Goal: Task Accomplishment & Management: Manage account settings

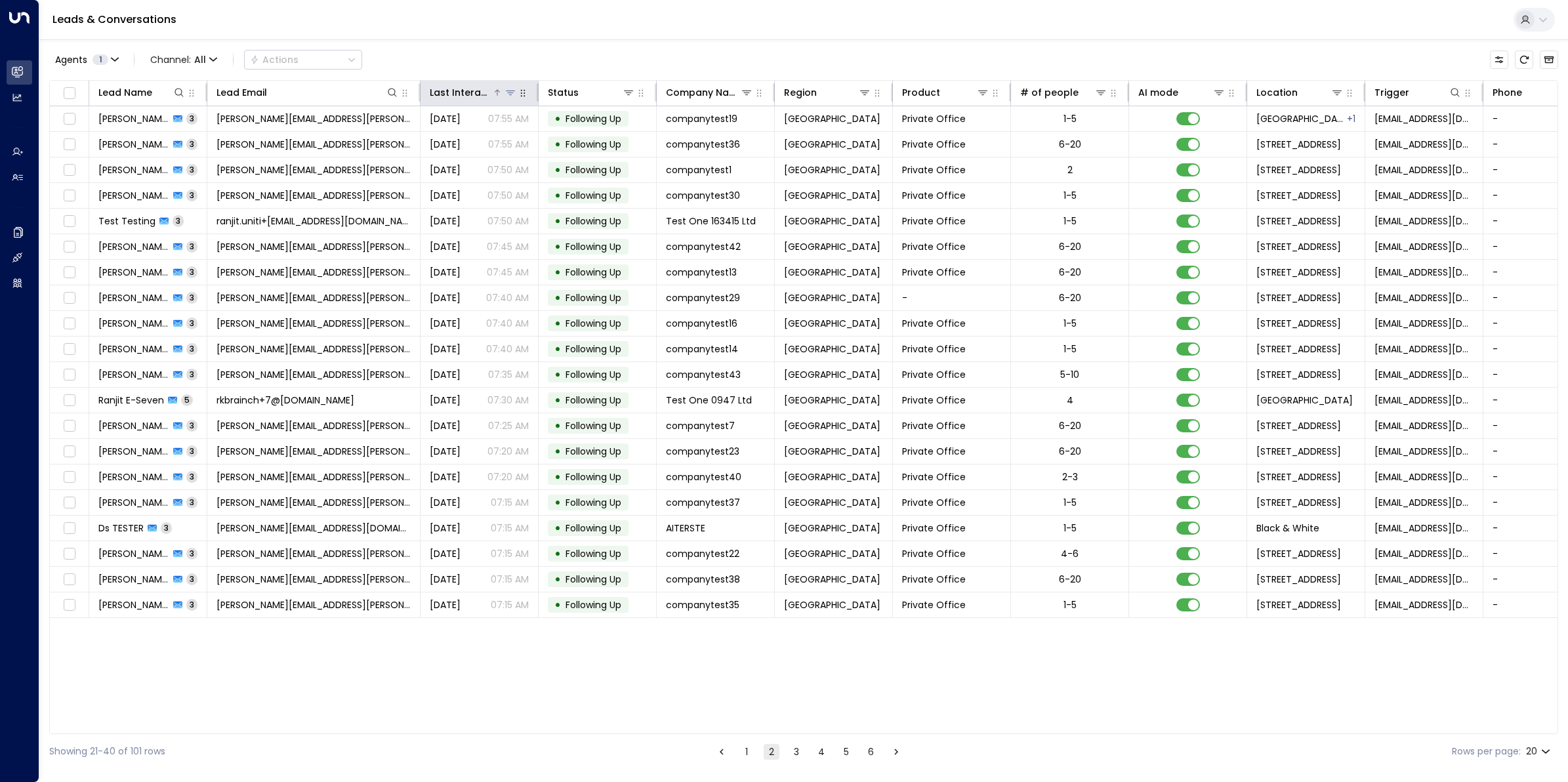
click at [460, 89] on div "Last Interacted" at bounding box center [460, 92] width 62 height 15
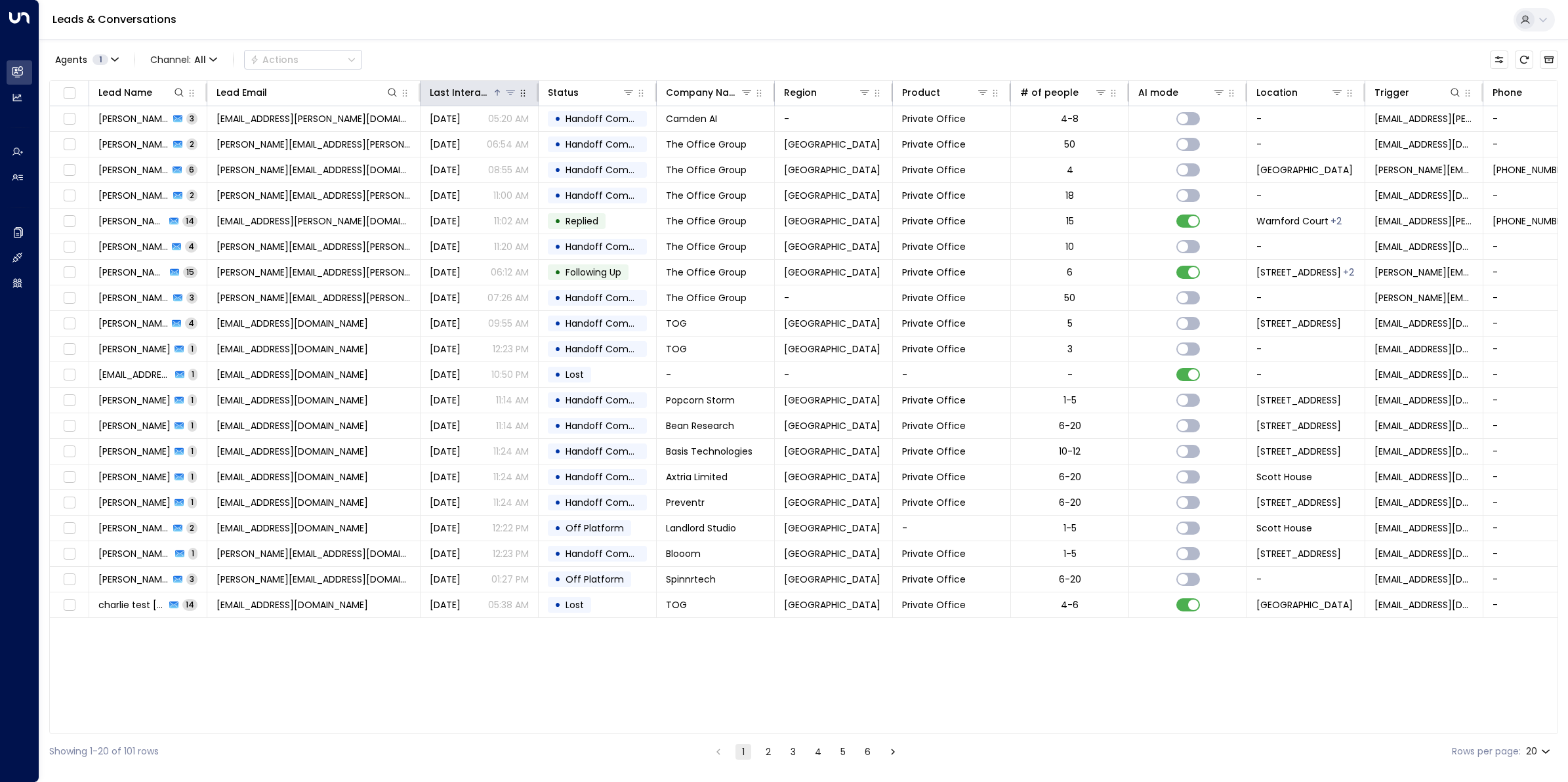
click at [460, 89] on div "Last Interacted" at bounding box center [460, 92] width 62 height 15
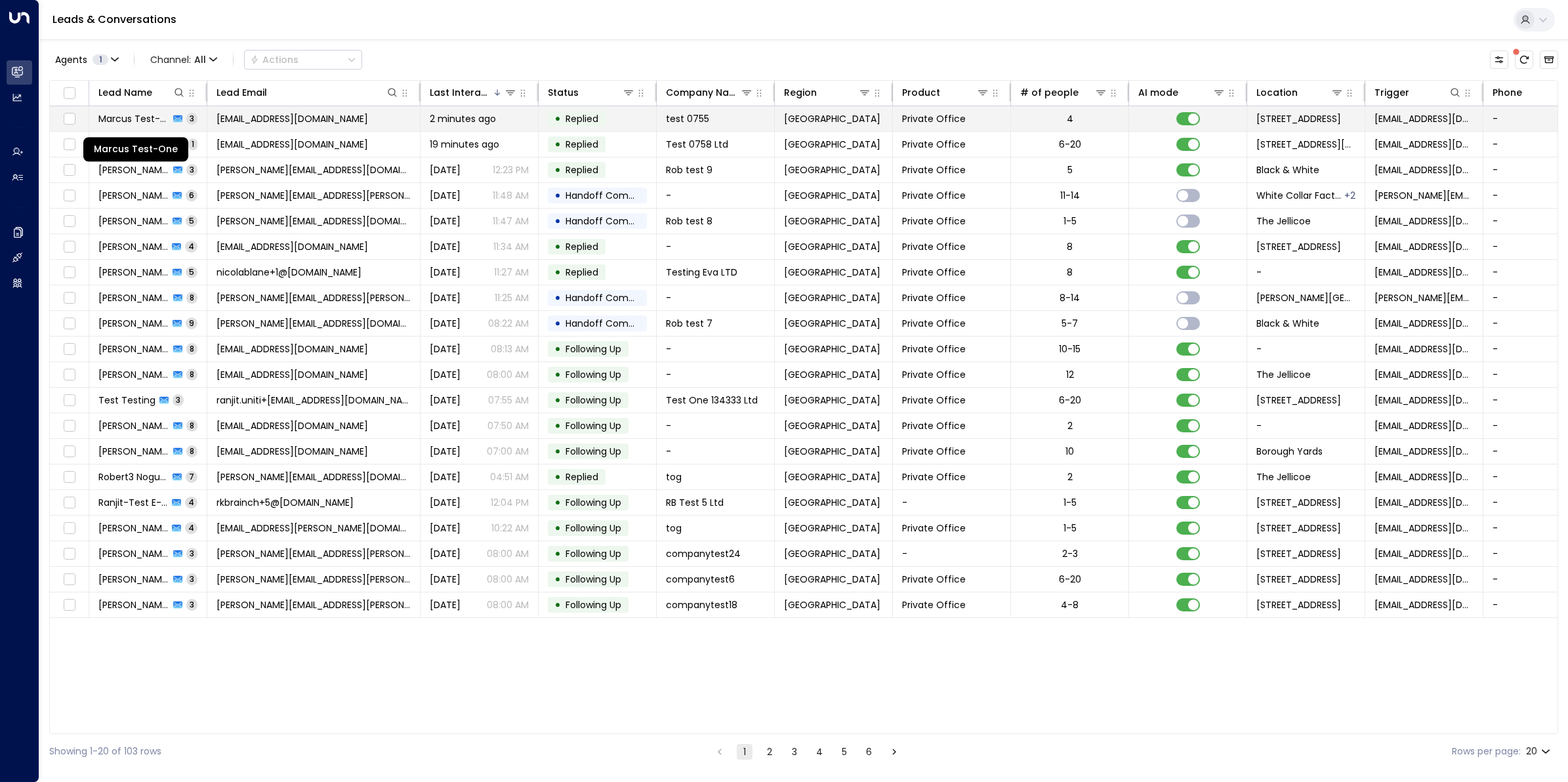
click at [119, 115] on span "Marcus Test-One" at bounding box center [134, 118] width 70 height 14
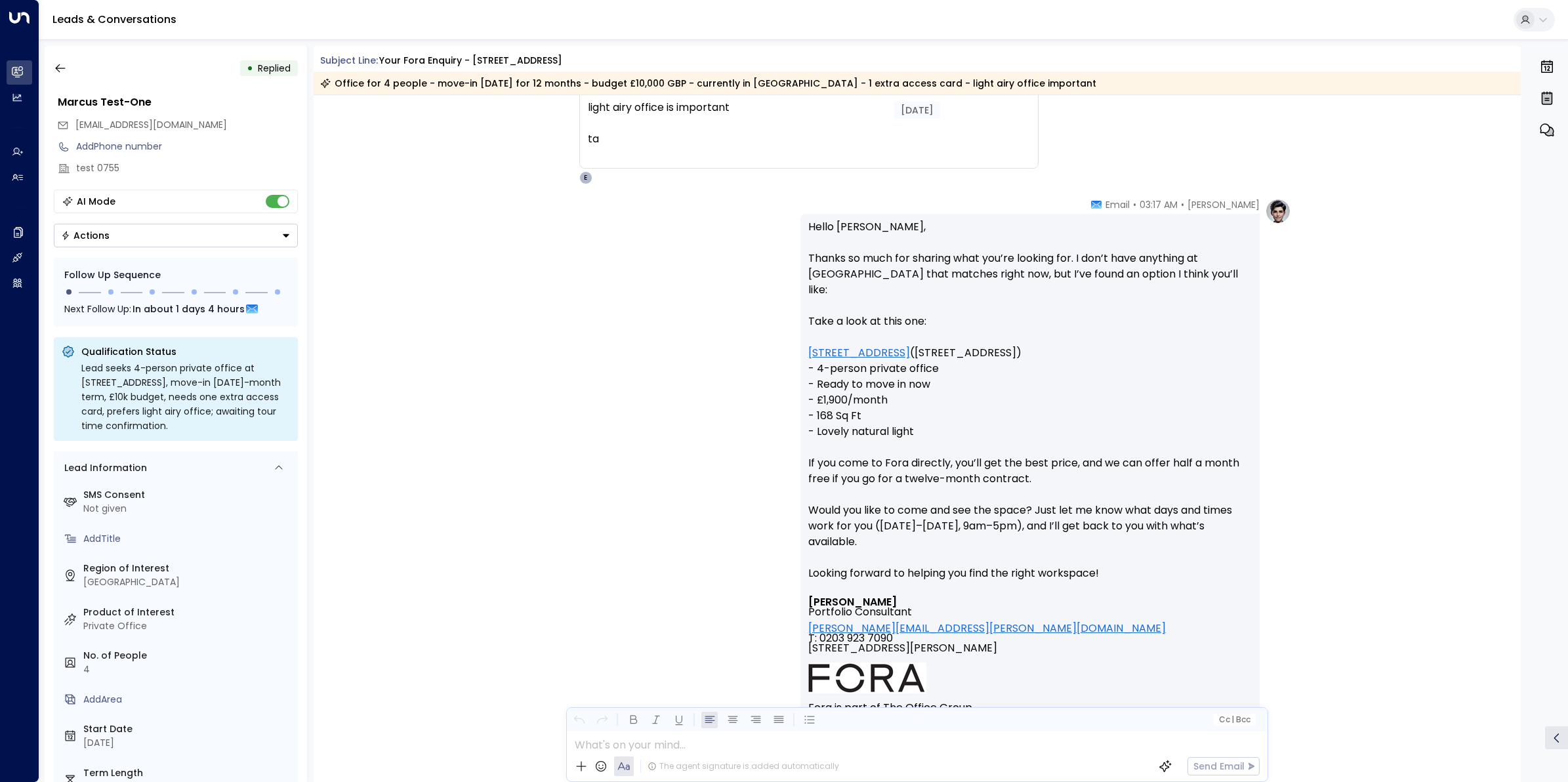
scroll to position [1084, 0]
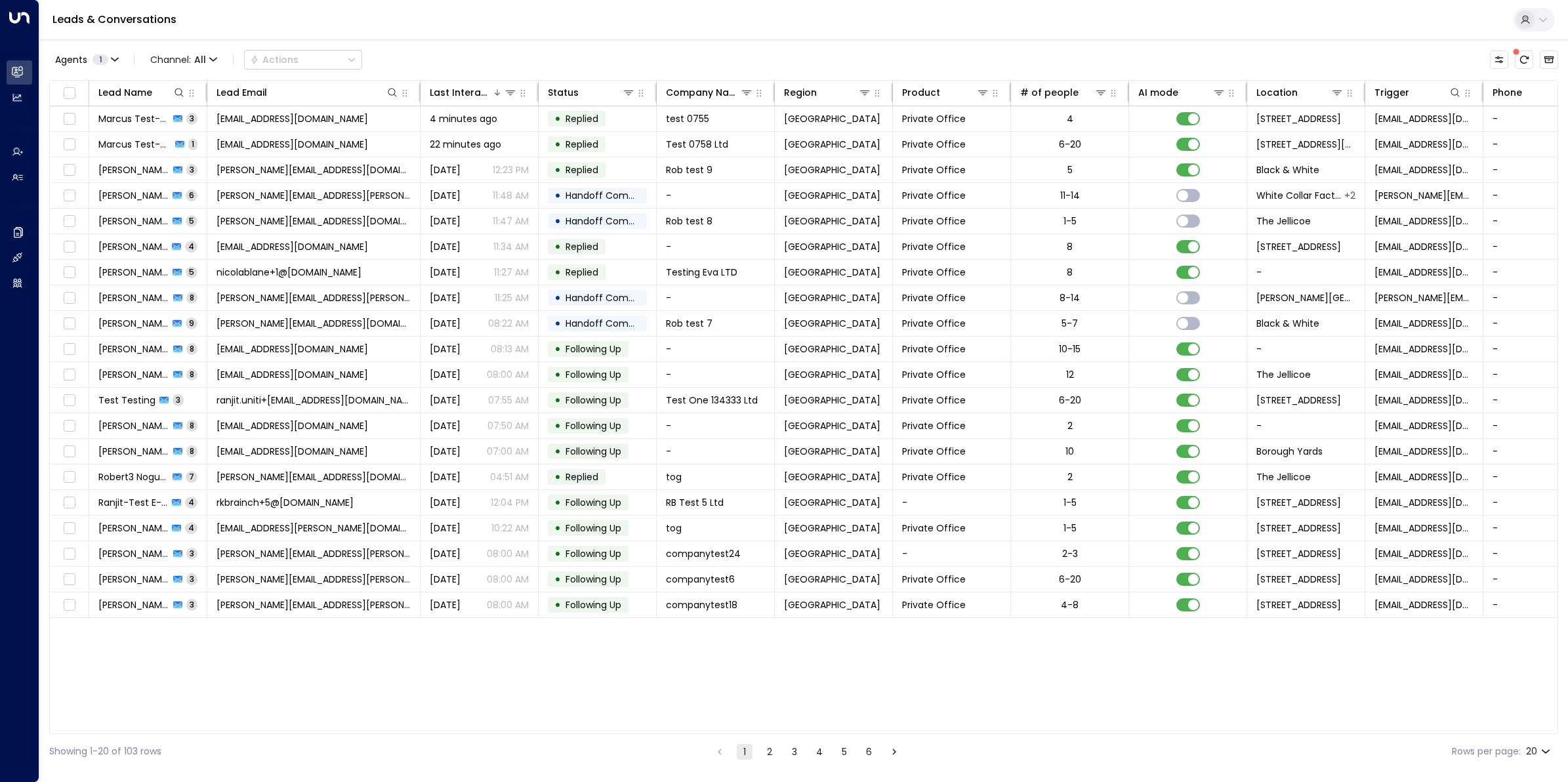
click at [869, 755] on button "6" at bounding box center [868, 751] width 15 height 15
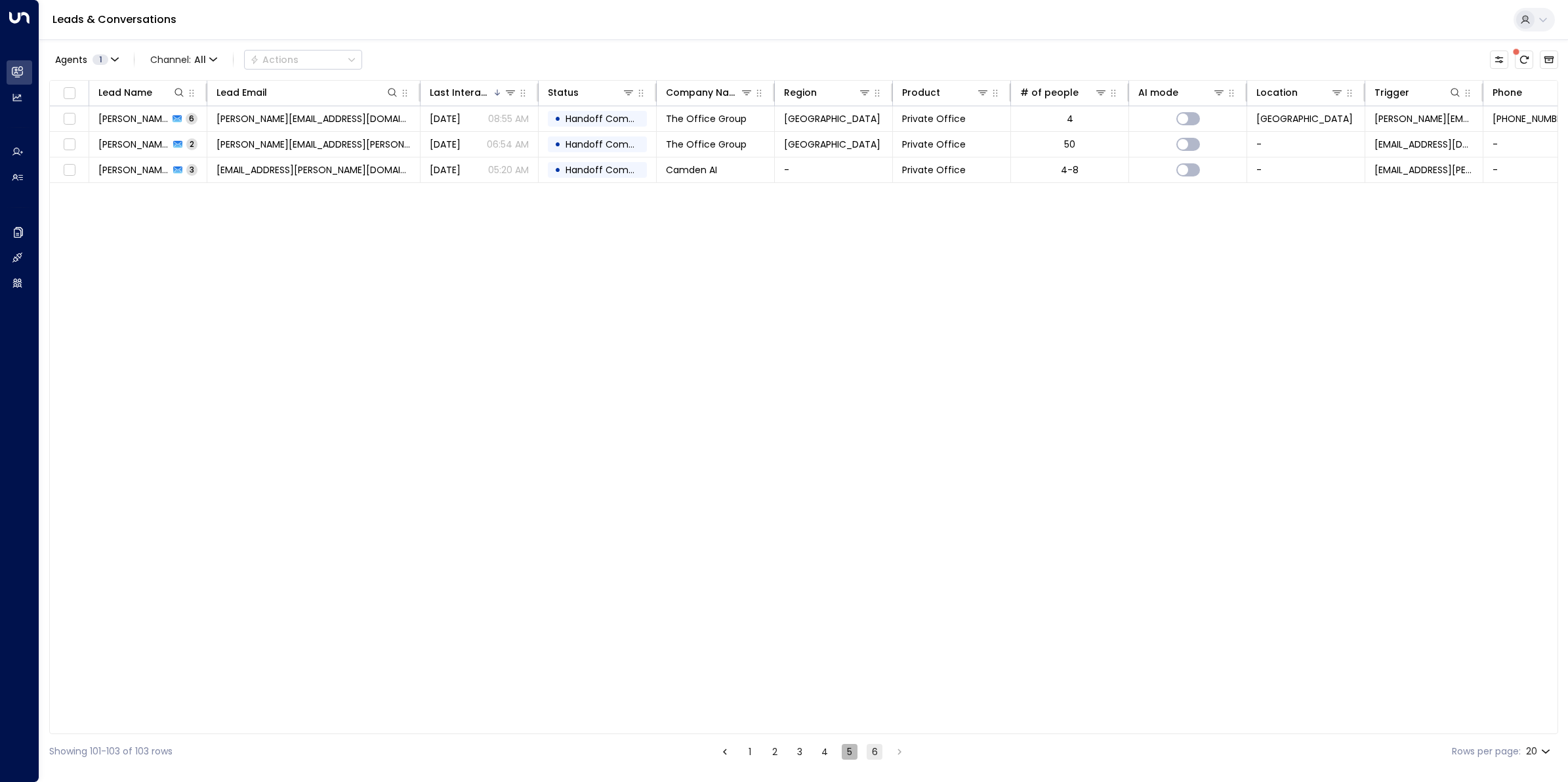
click at [849, 757] on button "5" at bounding box center [849, 751] width 15 height 15
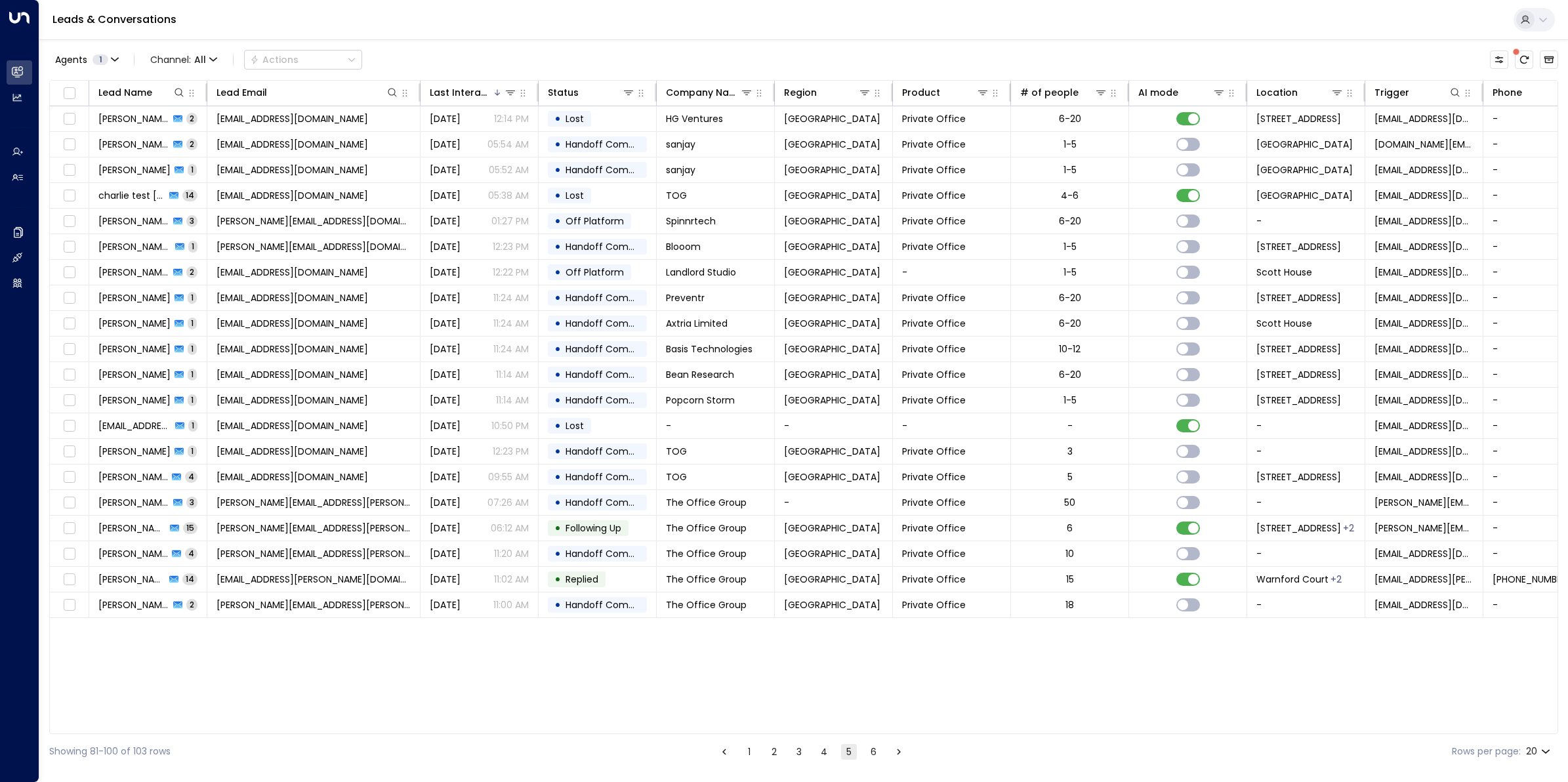
click at [822, 757] on button "4" at bounding box center [823, 751] width 15 height 15
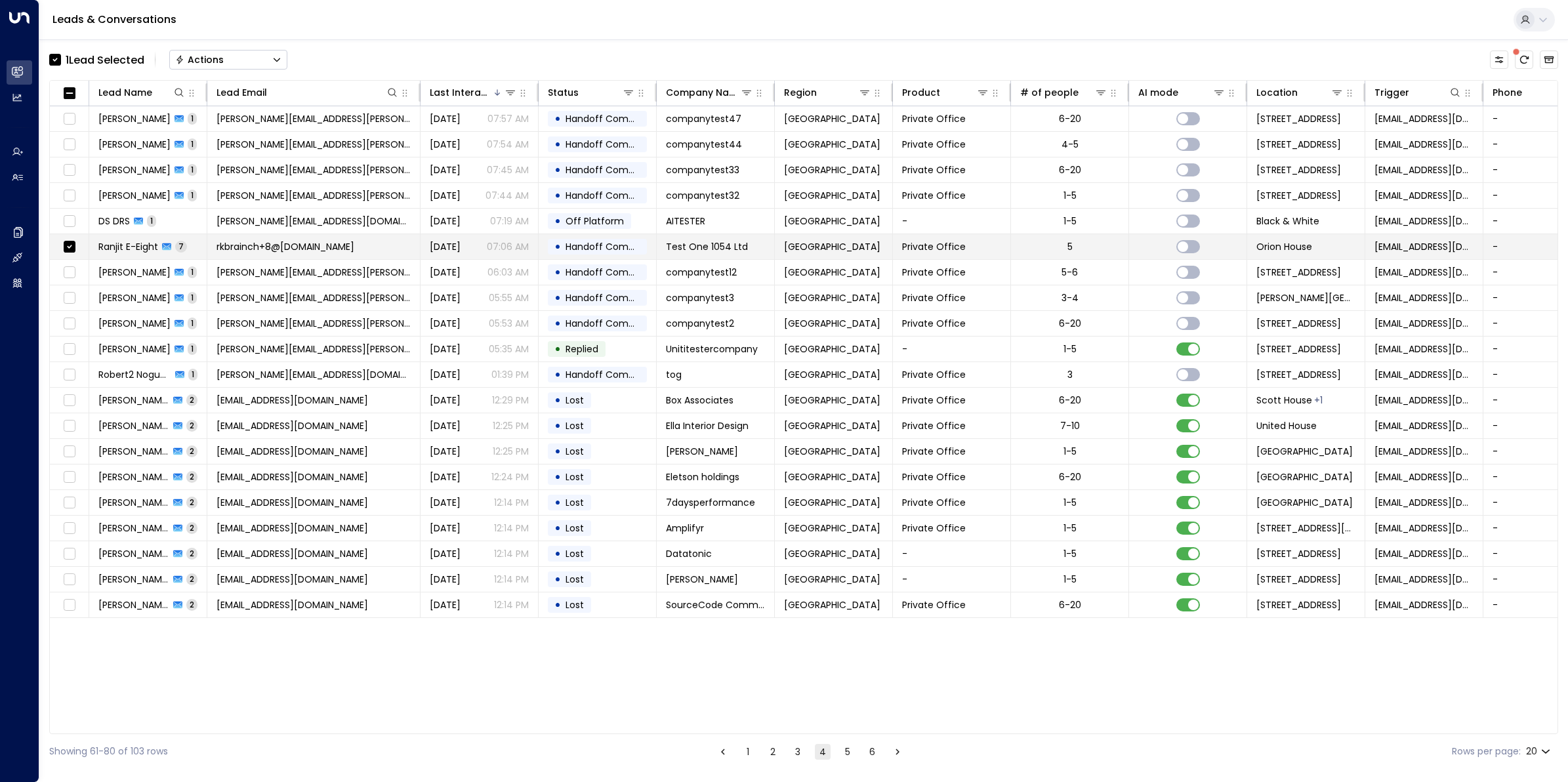
click at [258, 244] on span "rkbrainch+8@[DOMAIN_NAME]" at bounding box center [285, 247] width 138 height 14
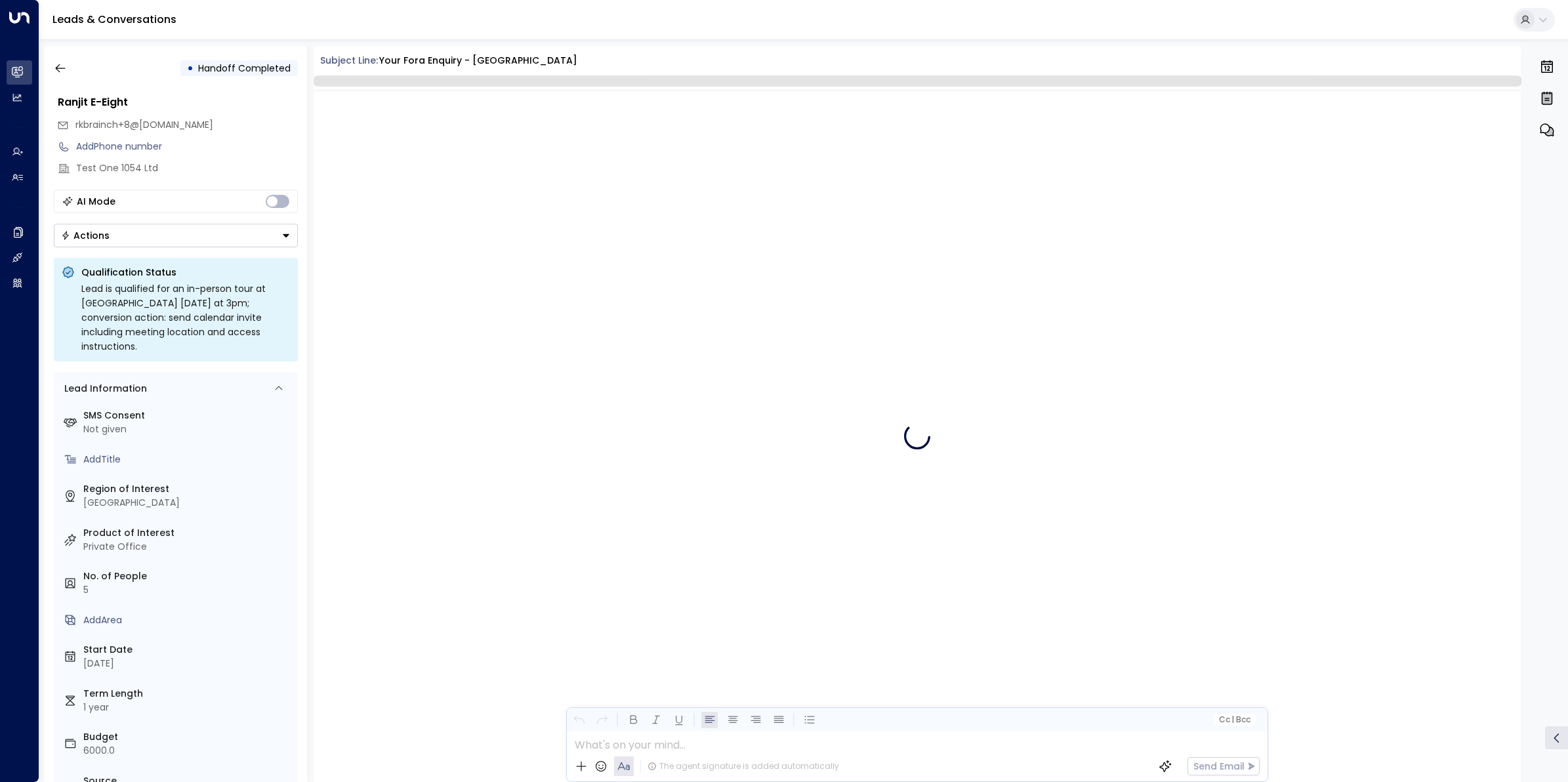
scroll to position [2742, 0]
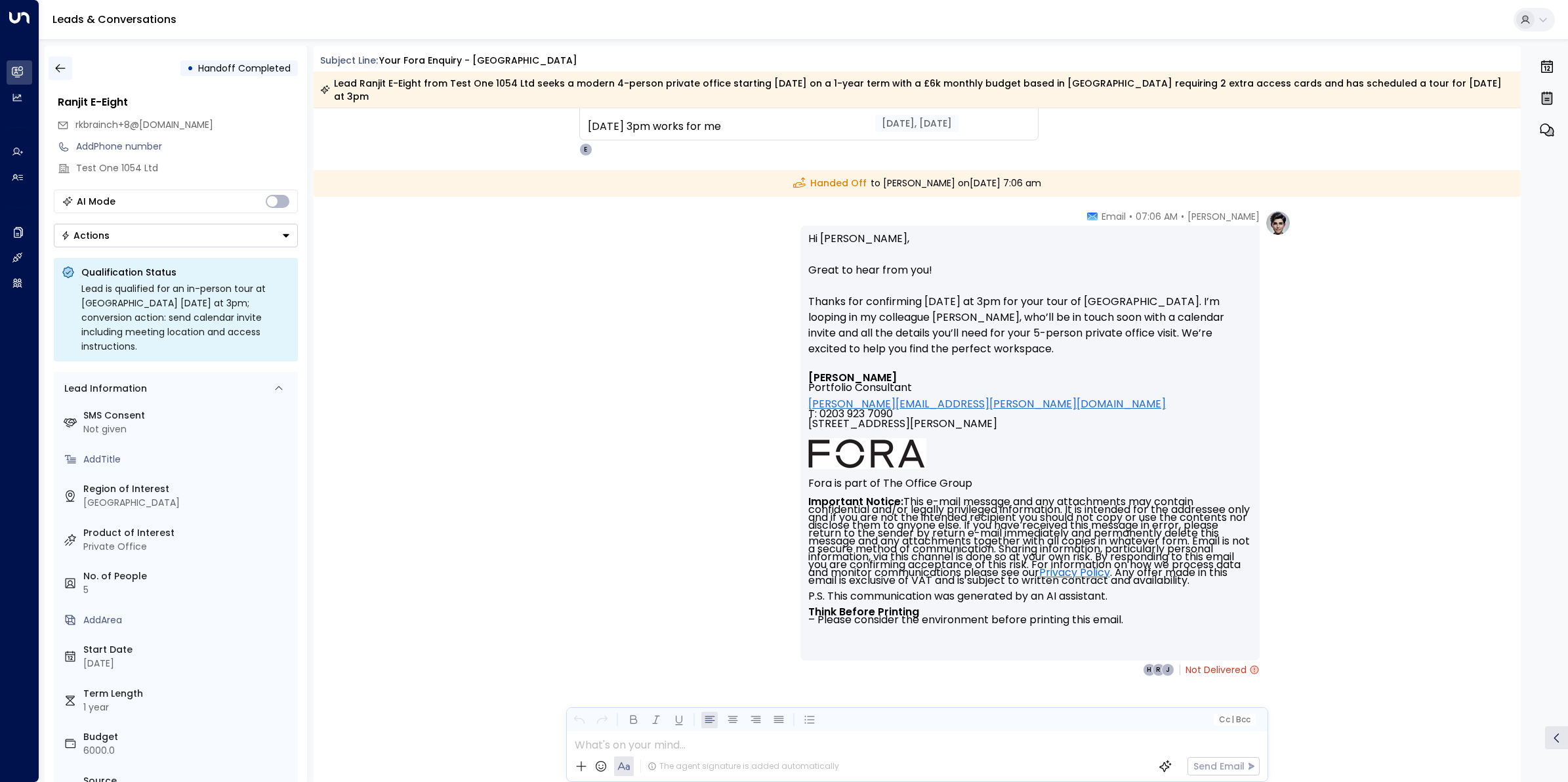
click at [59, 63] on icon "button" at bounding box center [60, 68] width 14 height 14
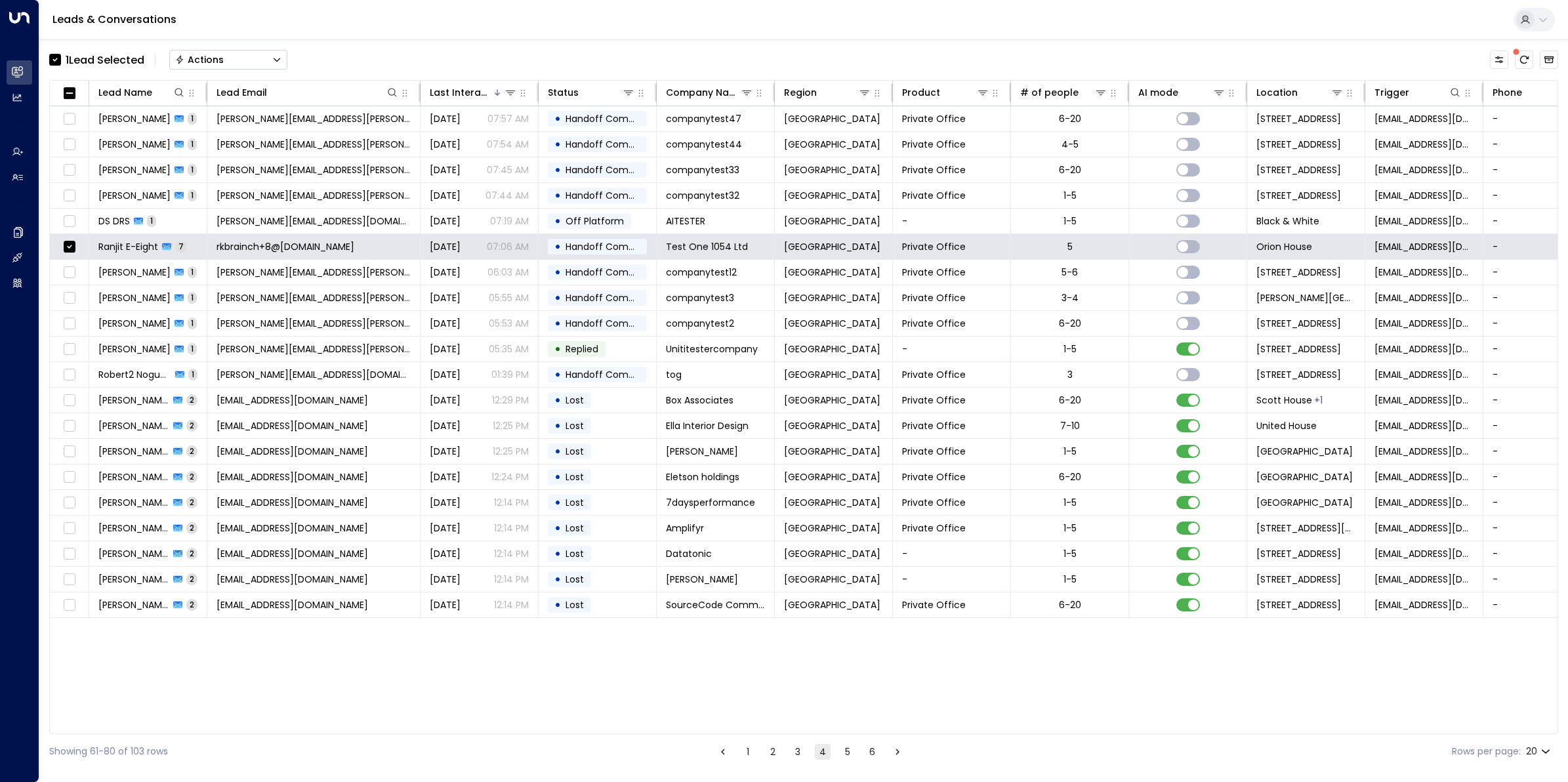
click at [208, 54] on div "Actions" at bounding box center [199, 60] width 49 height 12
click at [218, 138] on li "Archive Lead" at bounding box center [227, 146] width 116 height 22
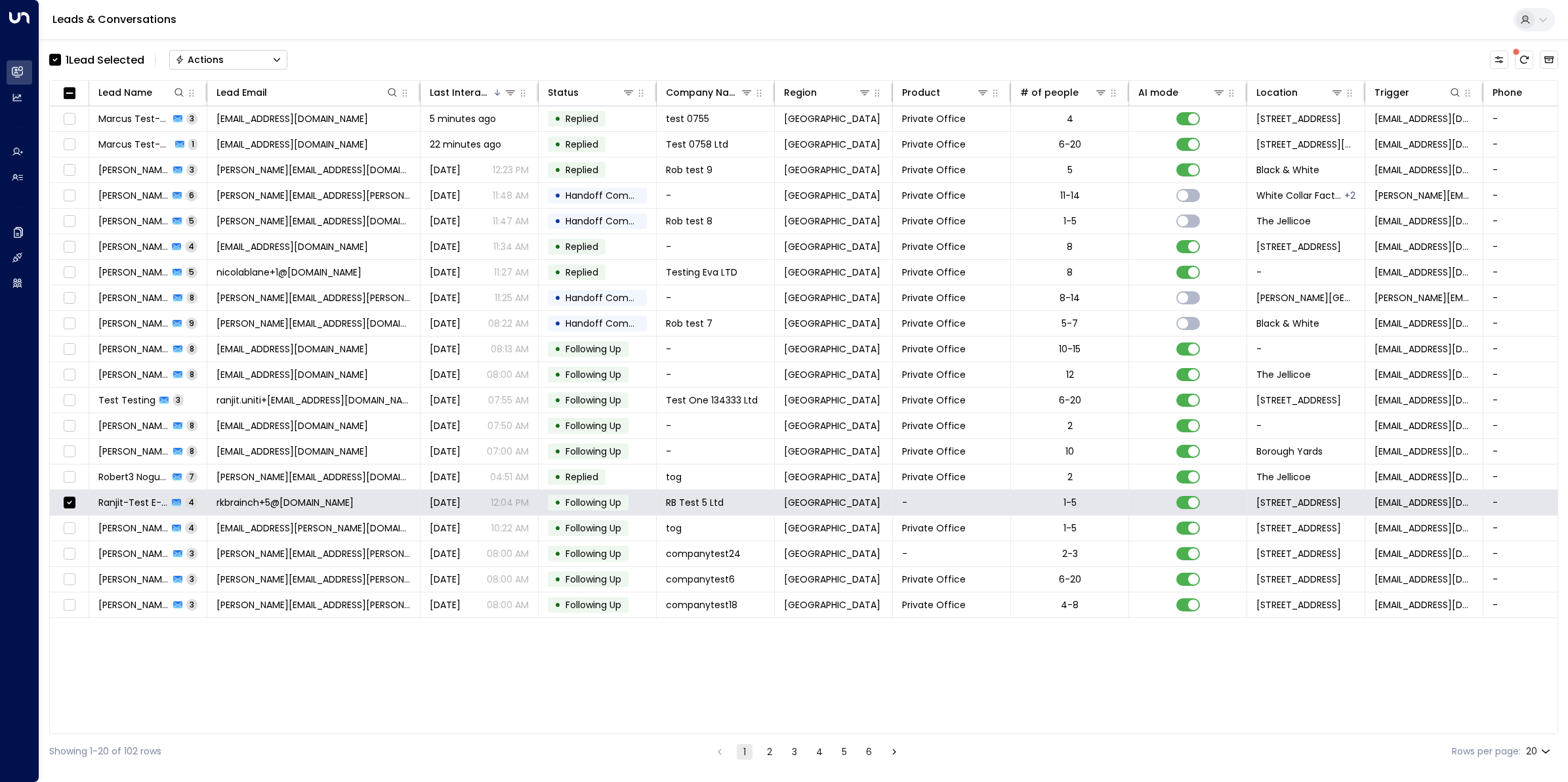
click at [237, 57] on button "Actions" at bounding box center [227, 60] width 118 height 20
click at [215, 140] on span "Archive Lead" at bounding box center [207, 146] width 61 height 14
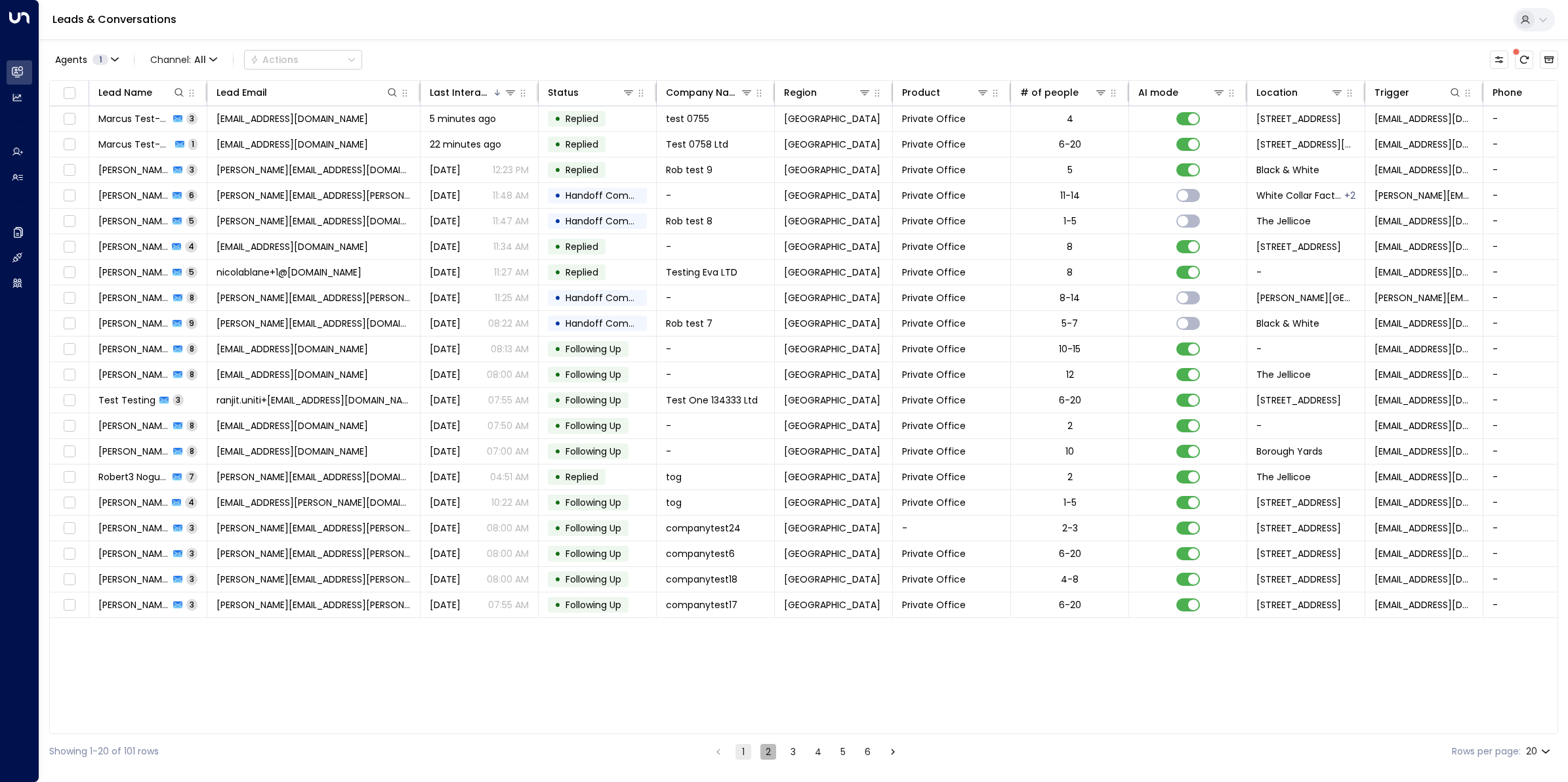
click at [766, 752] on button "2" at bounding box center [767, 751] width 15 height 15
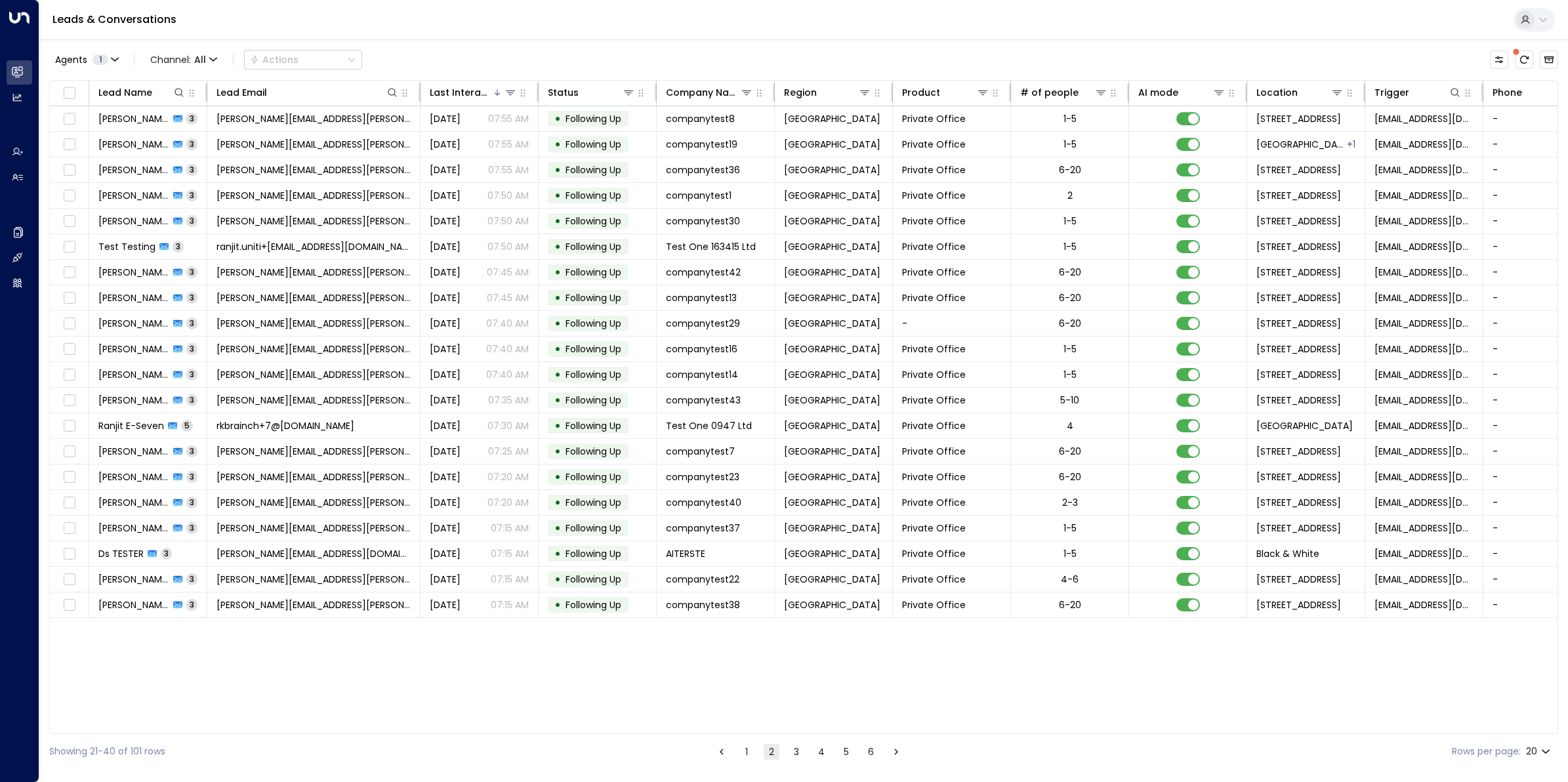
click at [798, 753] on button "3" at bounding box center [795, 751] width 15 height 15
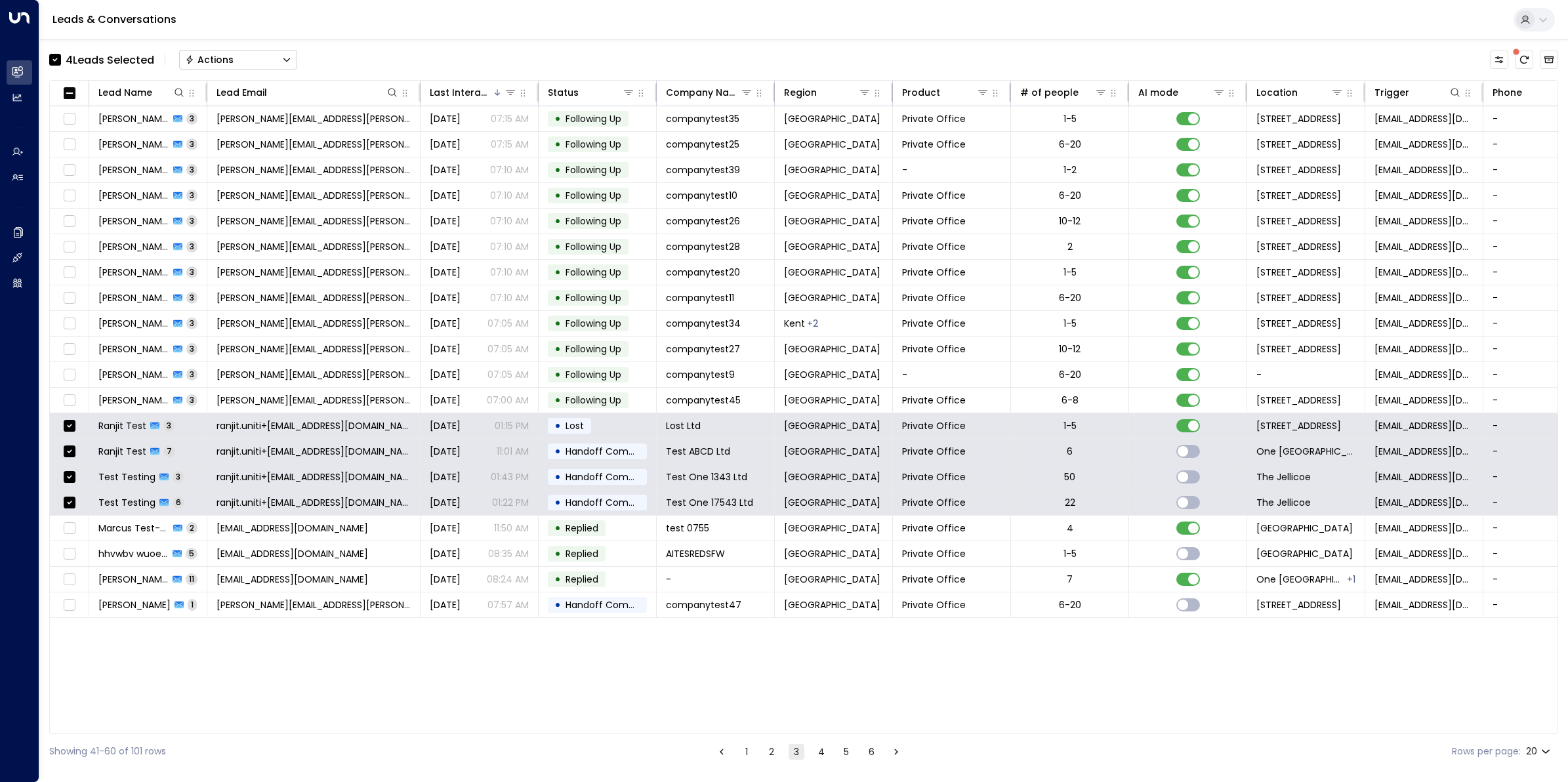
click at [246, 56] on button "Actions" at bounding box center [237, 60] width 118 height 20
click at [219, 145] on span "Archive Lead" at bounding box center [217, 146] width 61 height 14
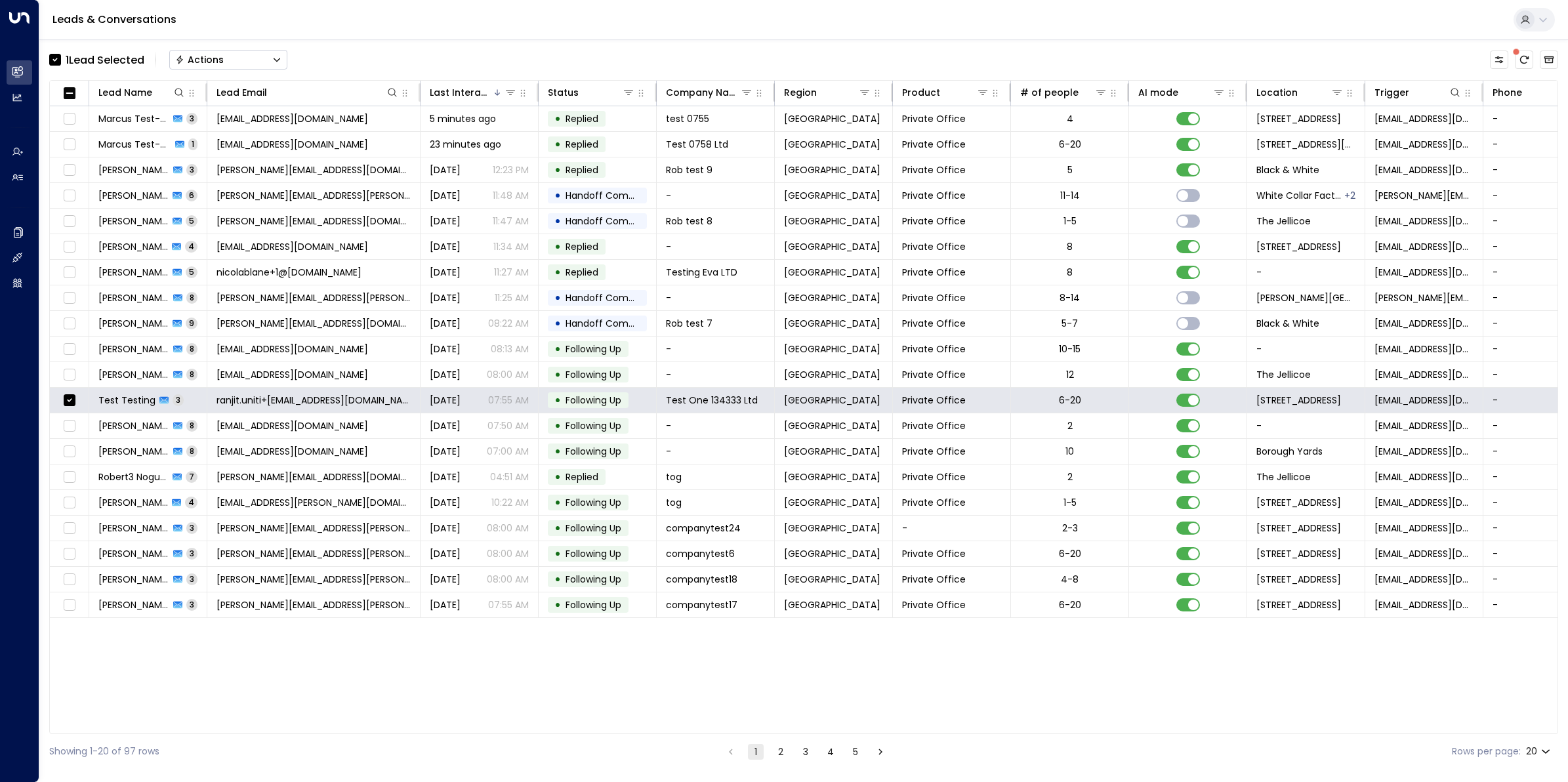
click at [230, 57] on button "Actions" at bounding box center [227, 60] width 118 height 20
click at [229, 140] on span "Archive Lead" at bounding box center [207, 146] width 61 height 14
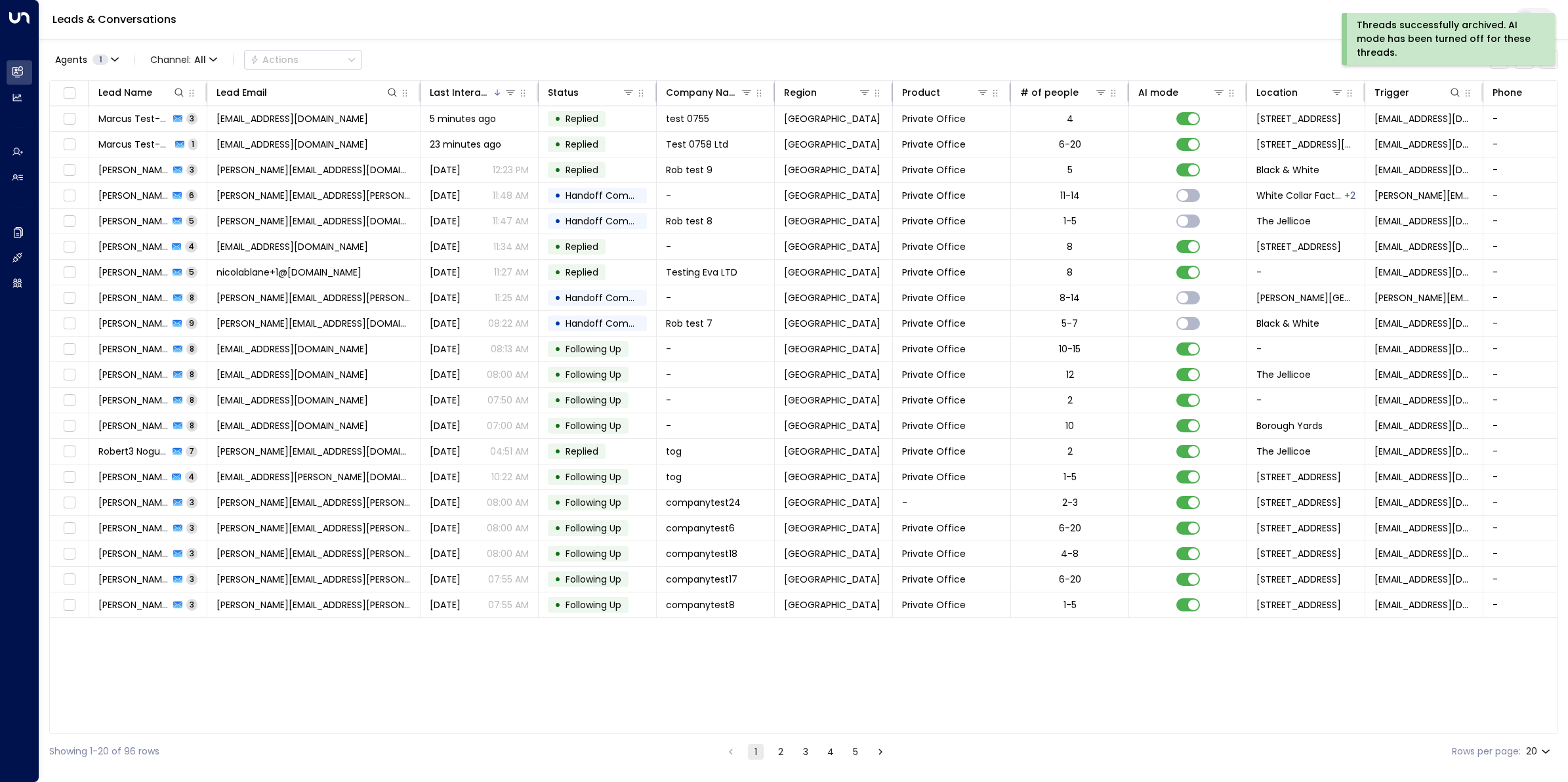
click at [778, 753] on button "2" at bounding box center [780, 751] width 15 height 15
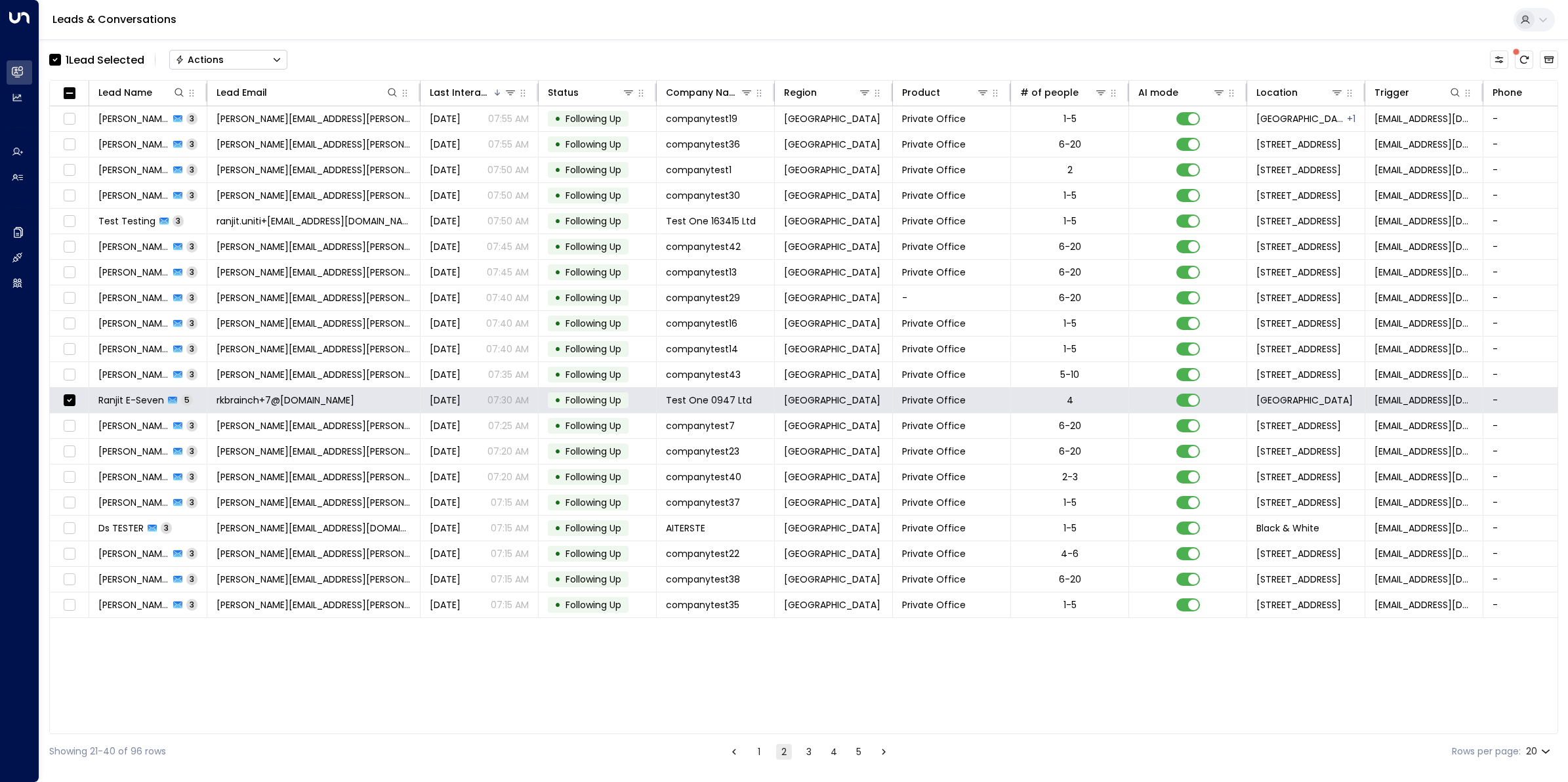
click at [225, 54] on button "Actions" at bounding box center [227, 60] width 118 height 20
click at [214, 151] on span "Archive Lead" at bounding box center [207, 146] width 61 height 14
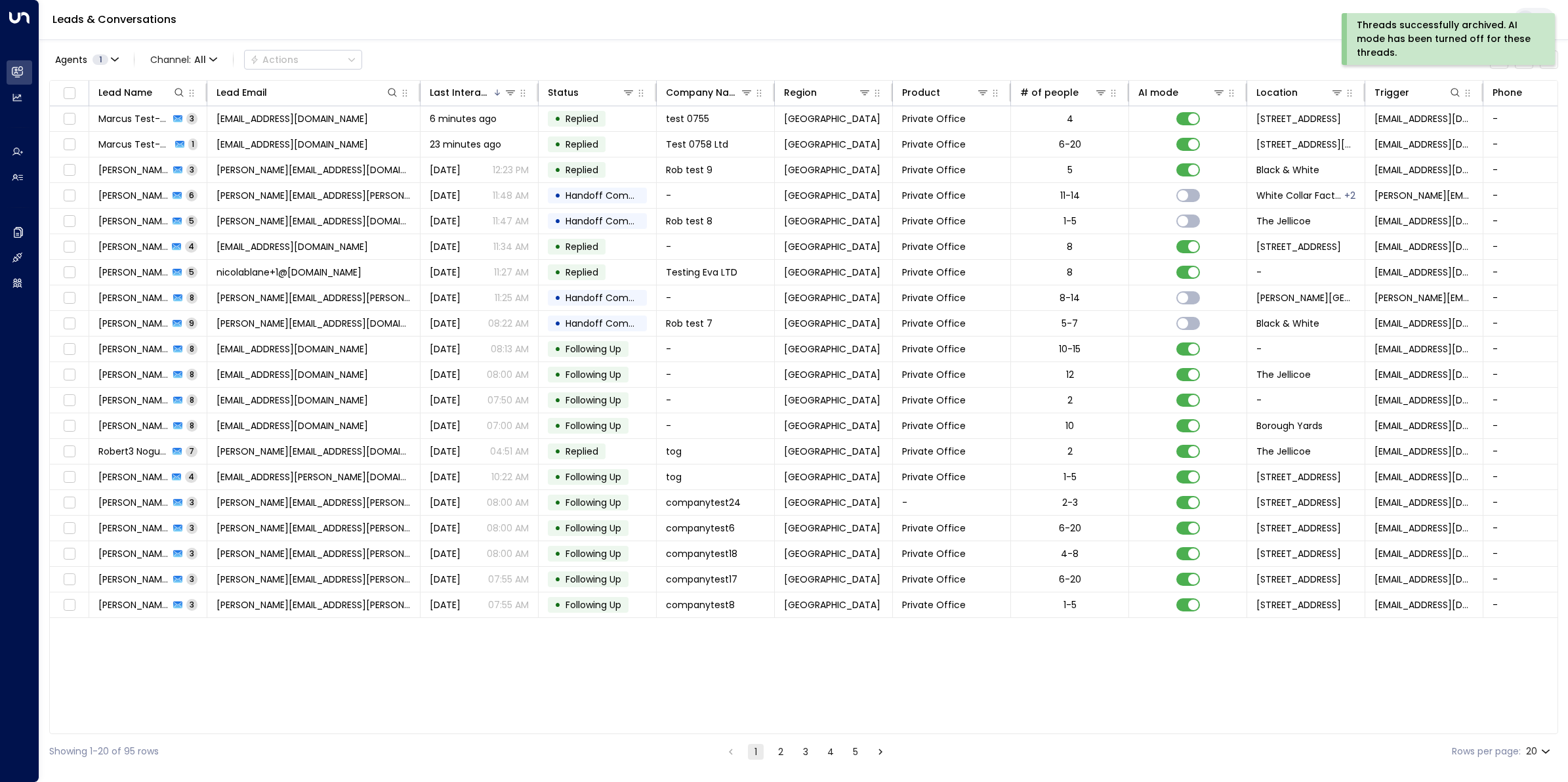
click at [851, 752] on button "5" at bounding box center [855, 751] width 15 height 15
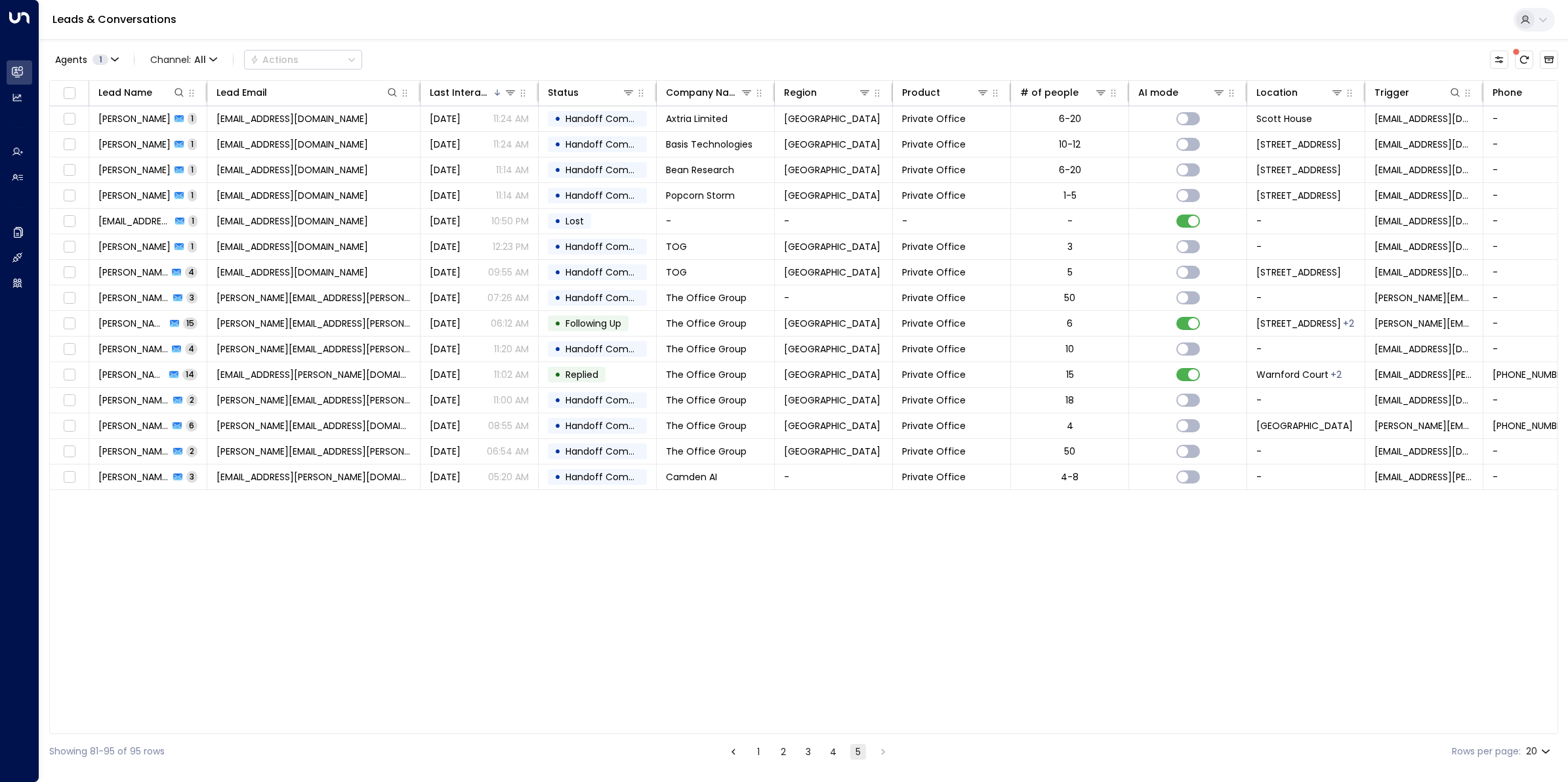
click at [839, 753] on button "4" at bounding box center [832, 751] width 15 height 15
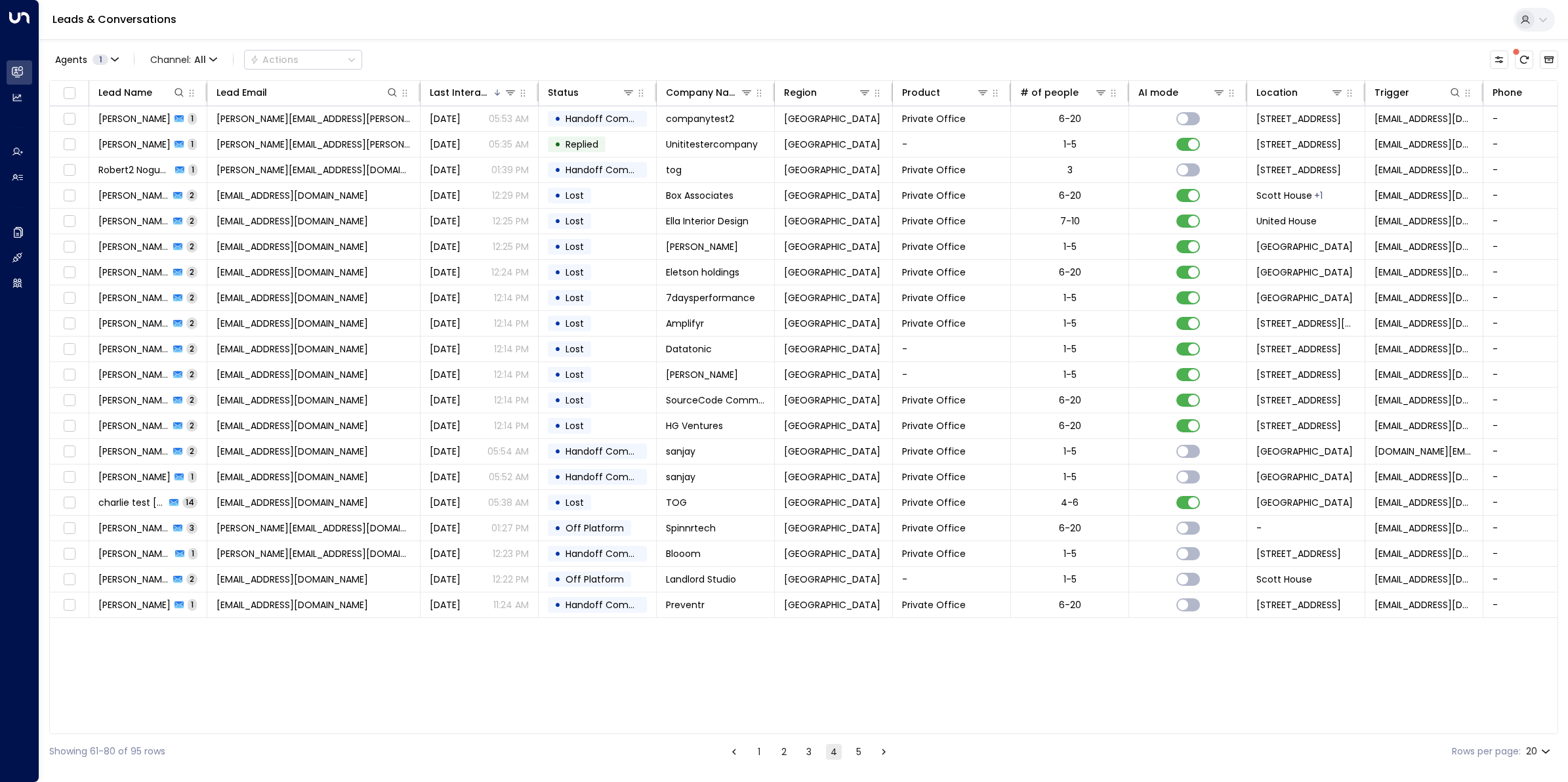
click at [810, 756] on button "3" at bounding box center [808, 751] width 15 height 15
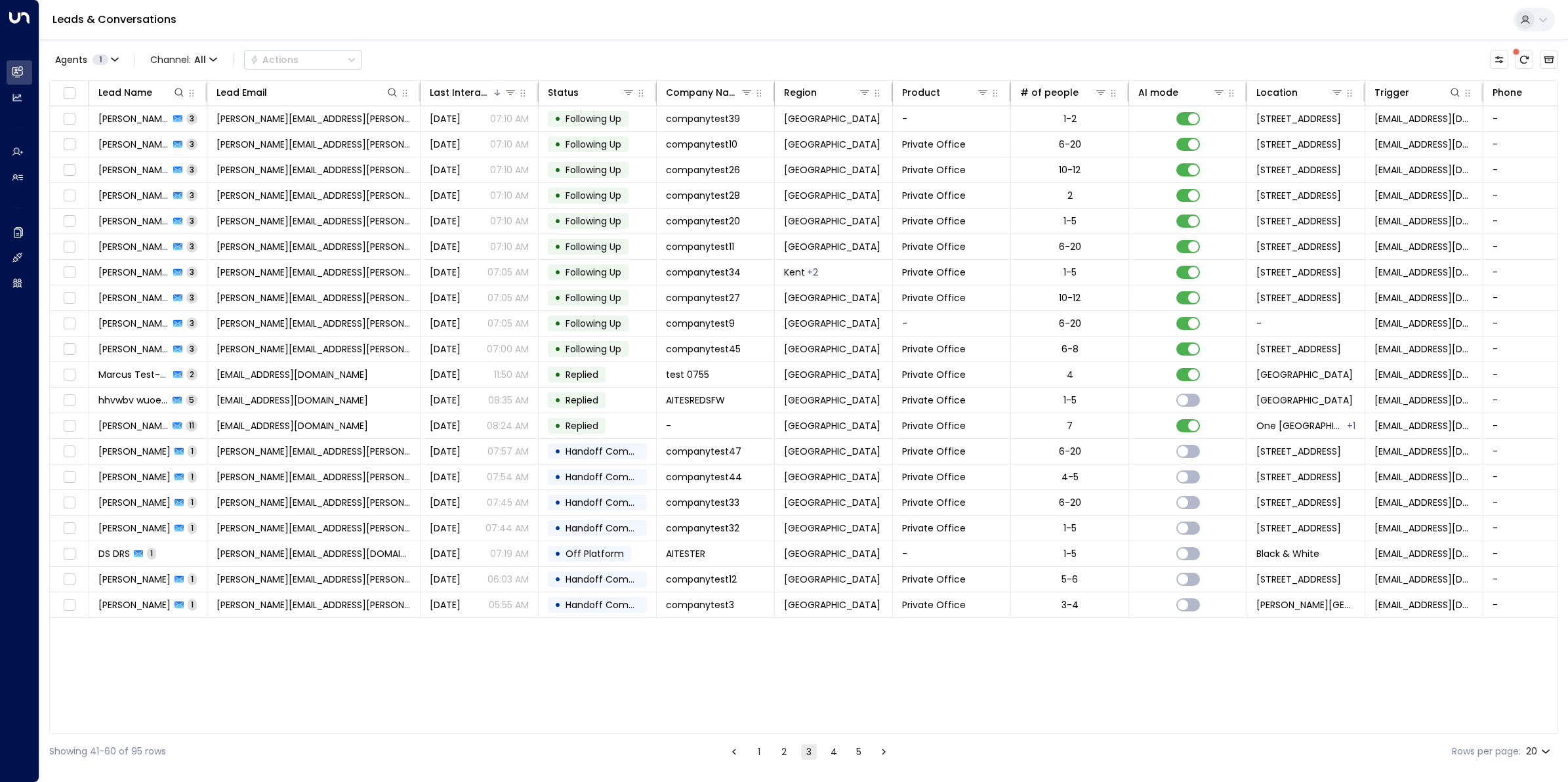
click at [781, 756] on button "2" at bounding box center [784, 751] width 15 height 15
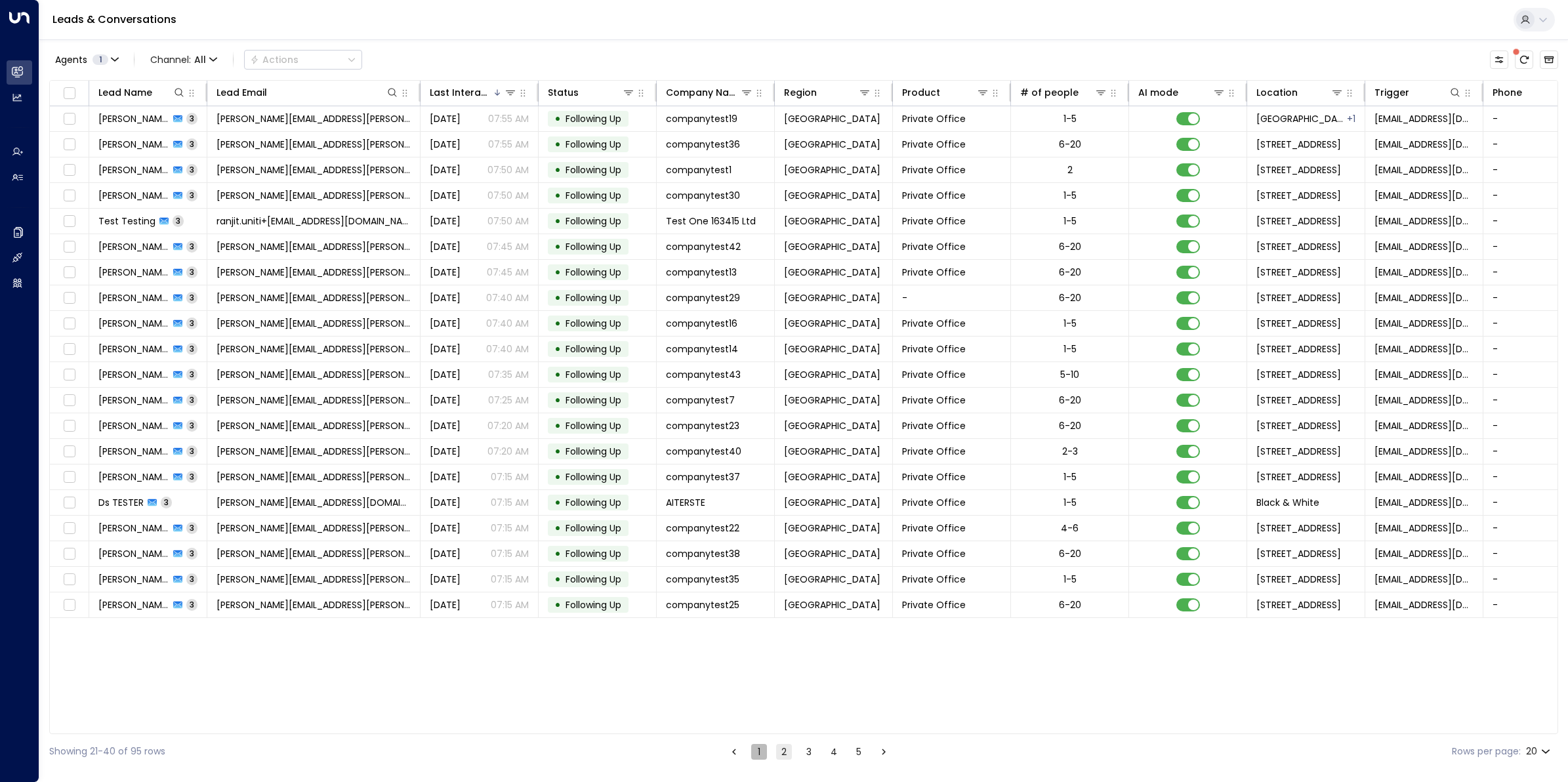
click at [761, 756] on button "1" at bounding box center [758, 751] width 15 height 15
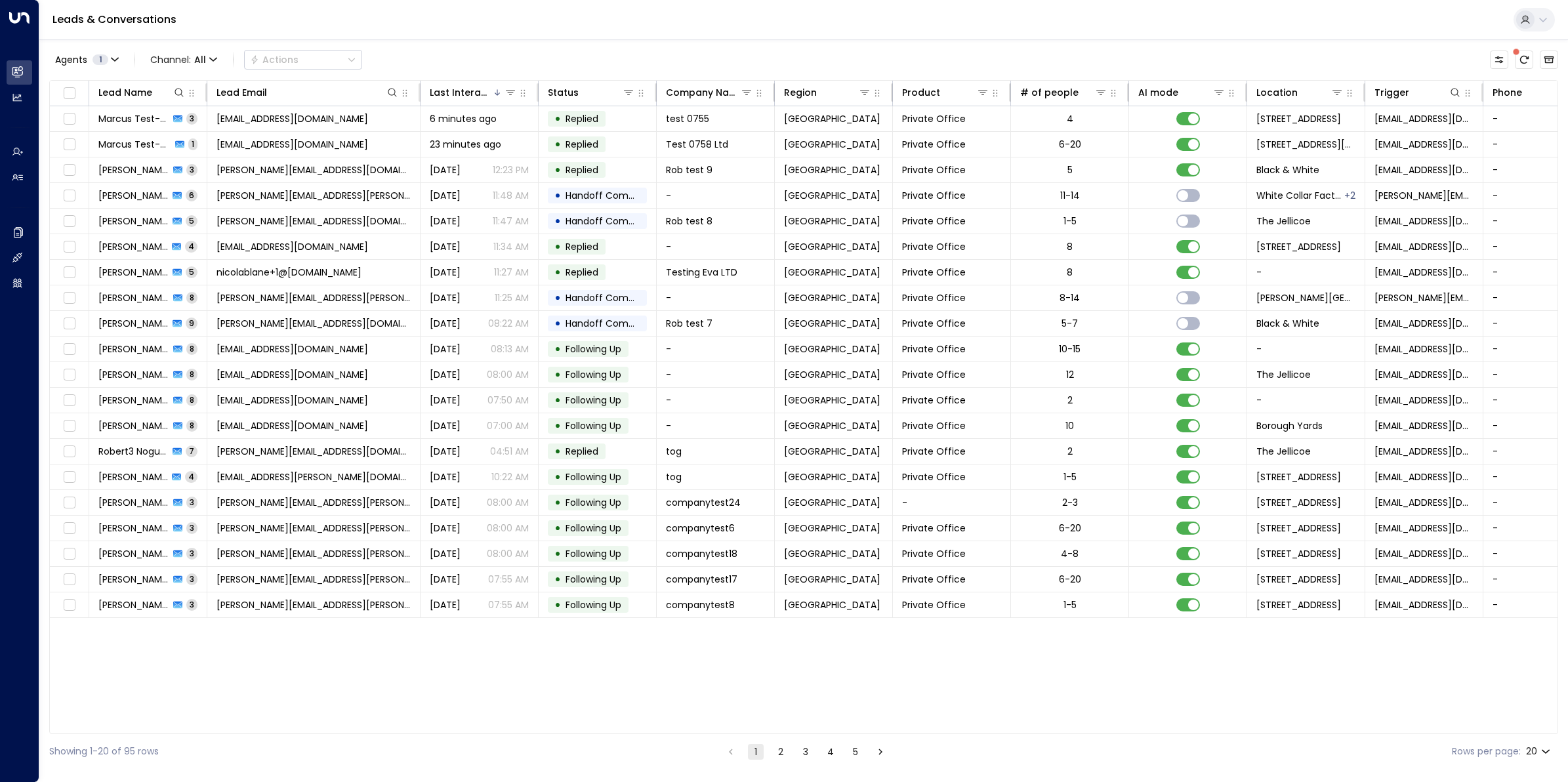
click at [783, 753] on button "2" at bounding box center [780, 751] width 15 height 15
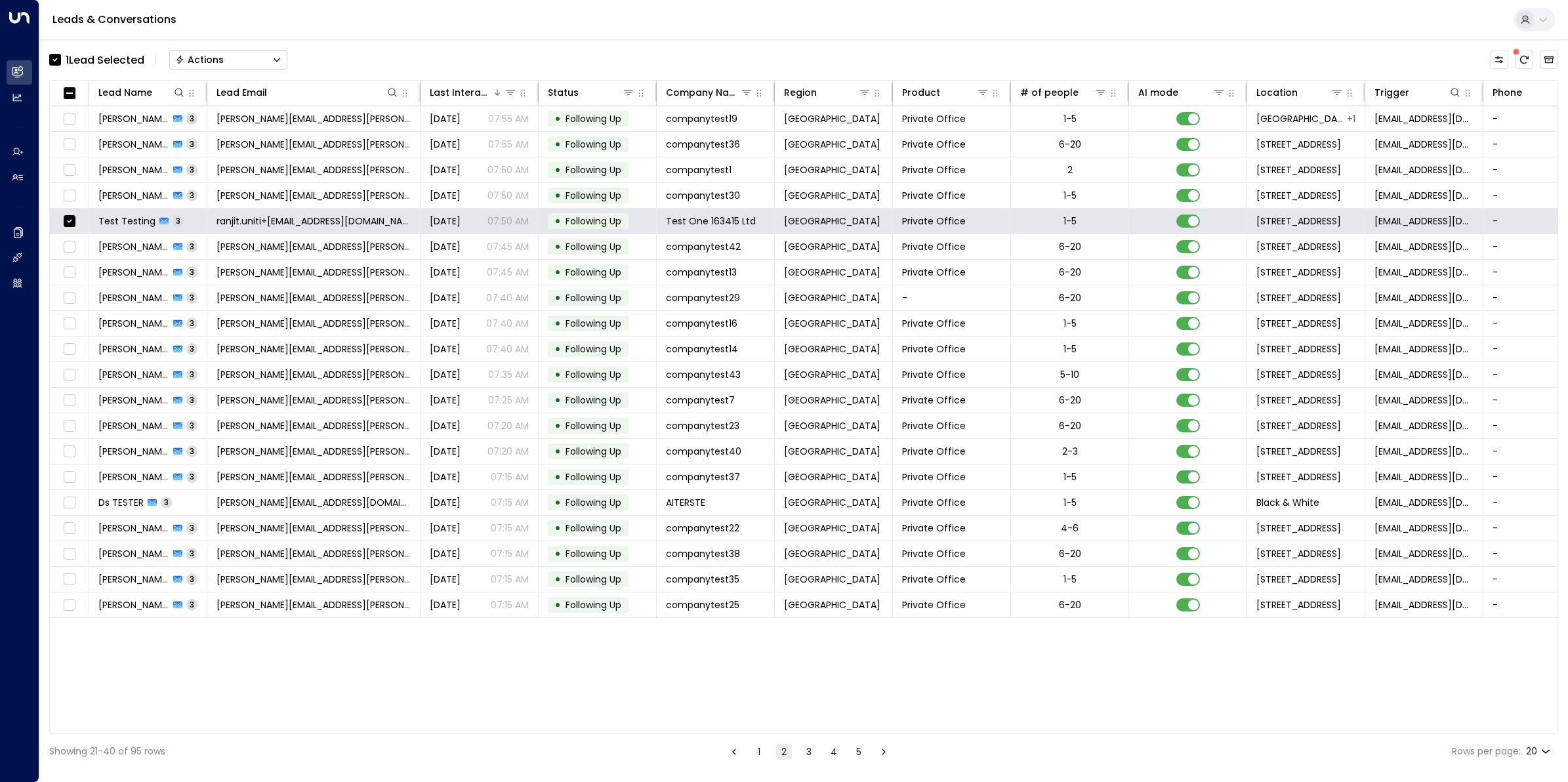
click at [232, 52] on button "Actions" at bounding box center [227, 60] width 118 height 20
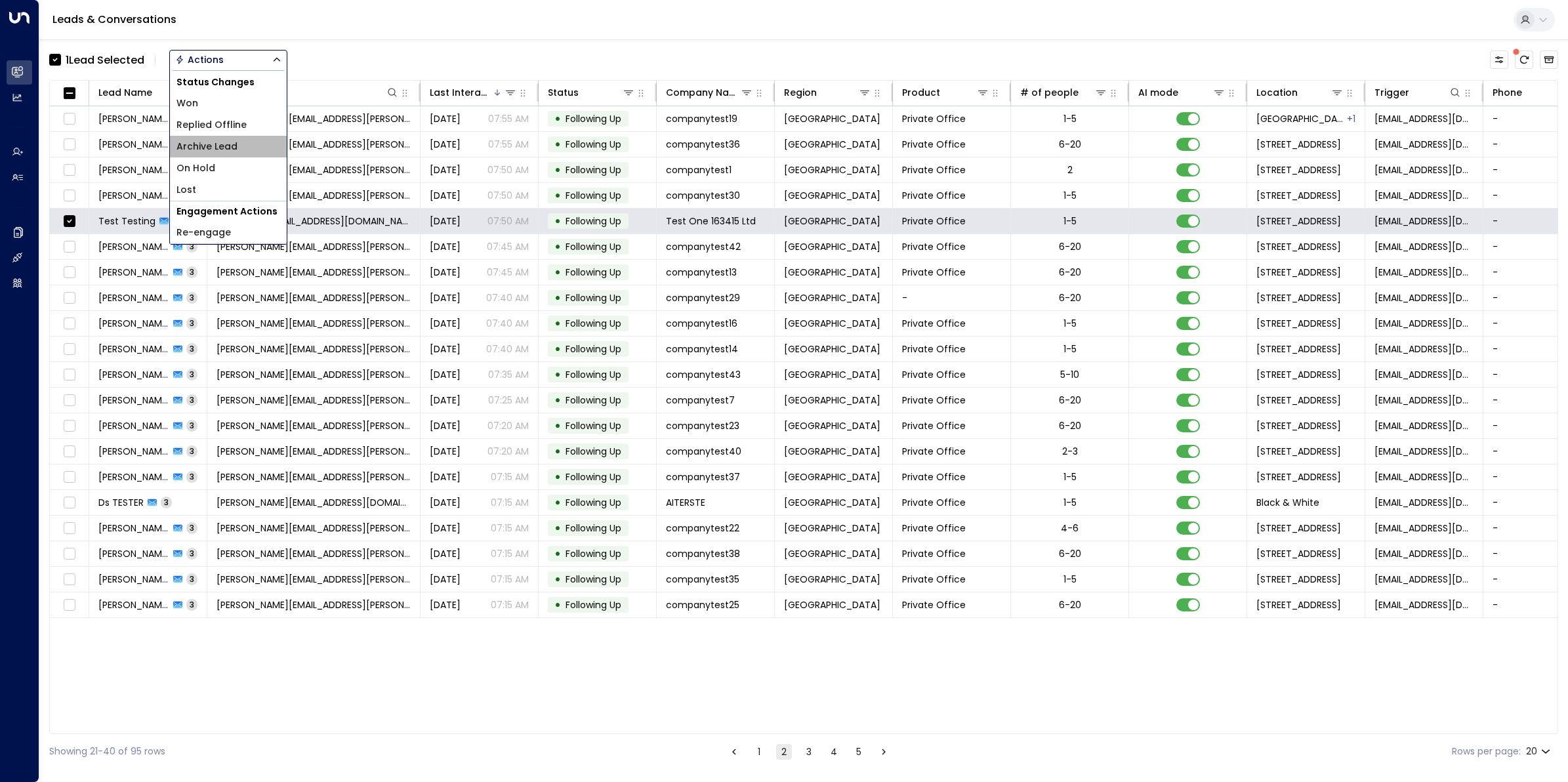
click at [228, 145] on span "Archive Lead" at bounding box center [207, 146] width 61 height 14
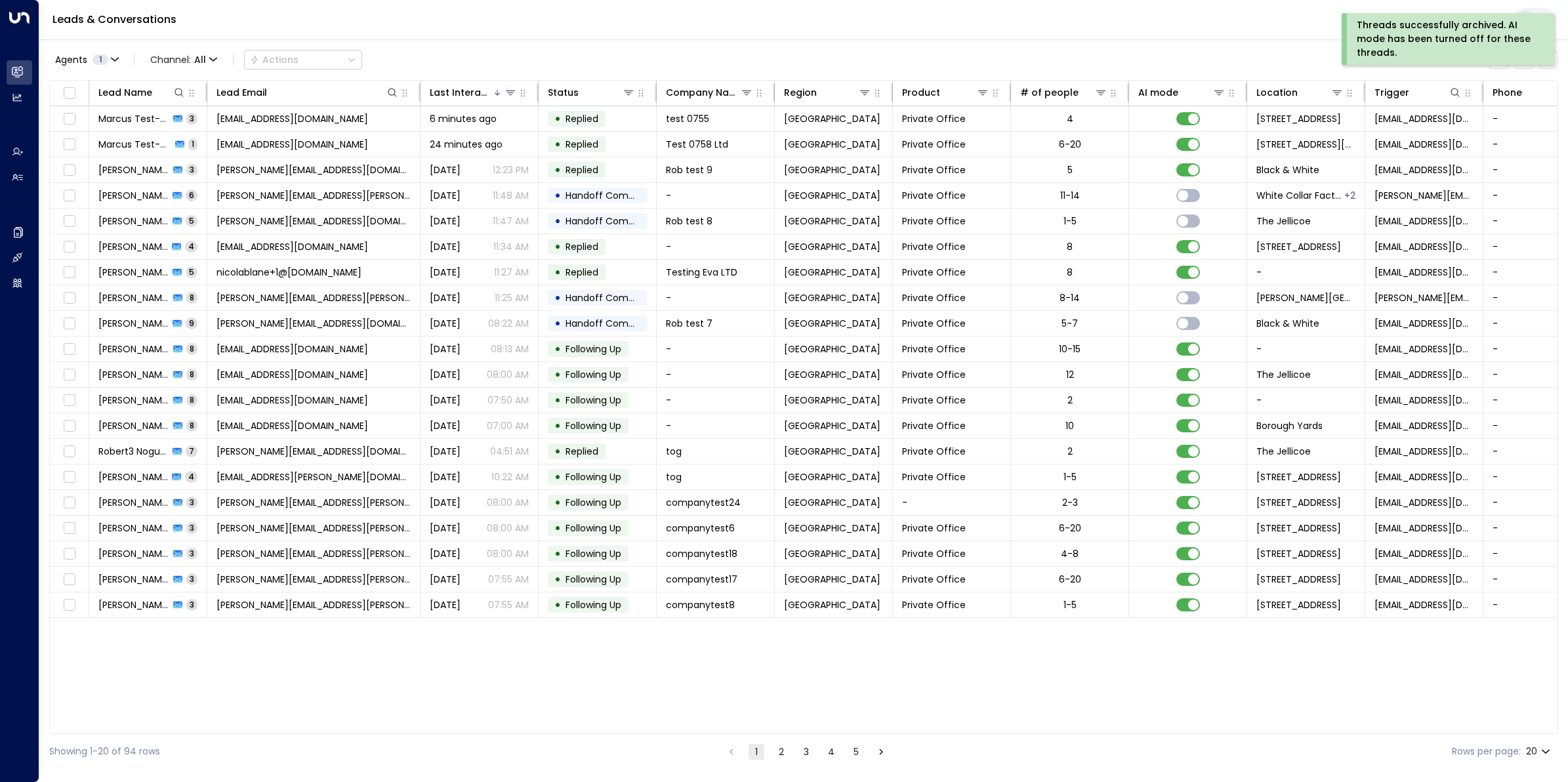
click at [779, 759] on button "2" at bounding box center [781, 751] width 15 height 15
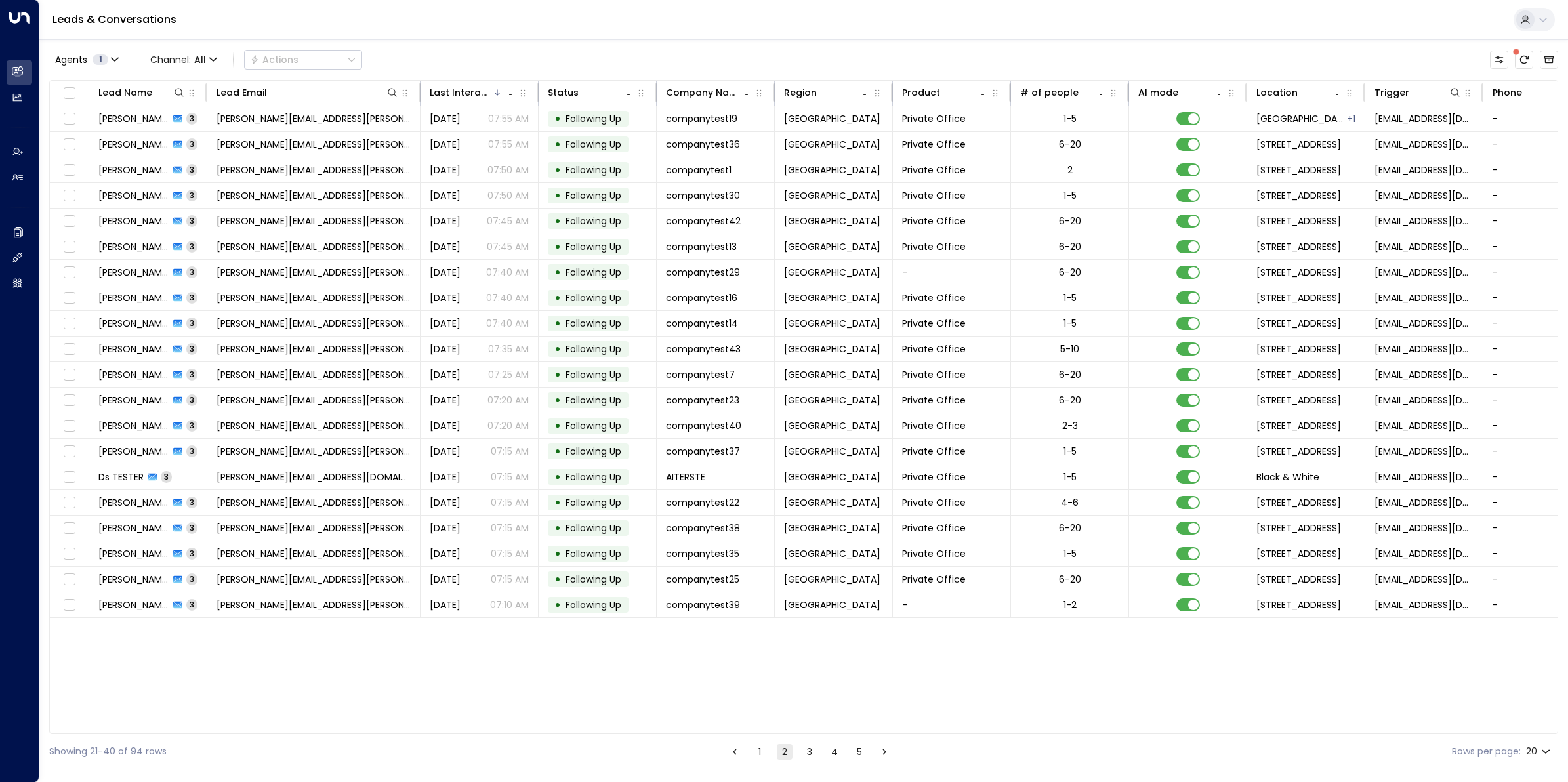
click at [805, 753] on button "3" at bounding box center [809, 751] width 15 height 15
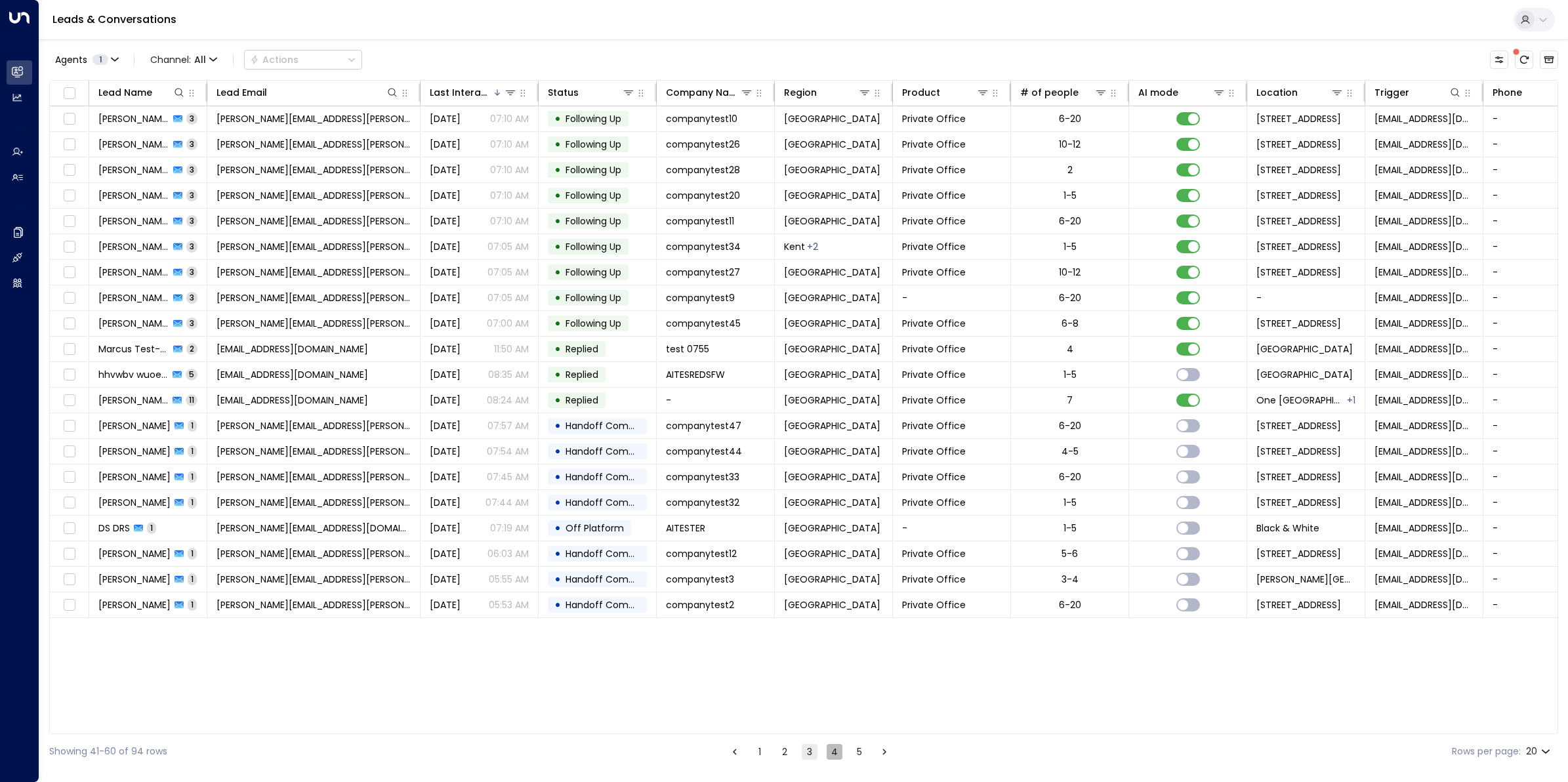
click at [835, 755] on button "4" at bounding box center [834, 751] width 15 height 15
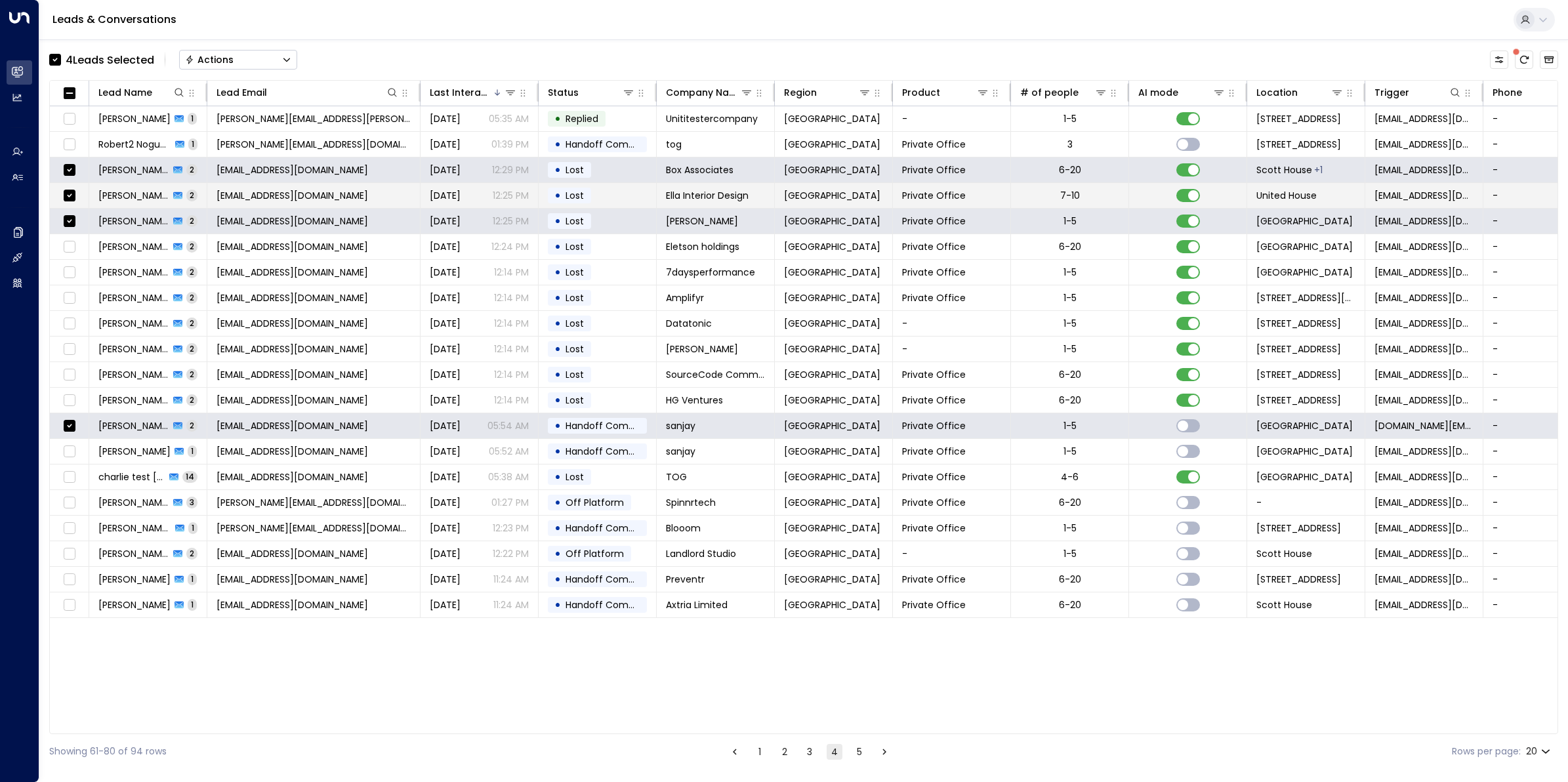
click at [70, 208] on tbody "[PERSON_NAME] 1 [PERSON_NAME][EMAIL_ADDRESS][PERSON_NAME][DOMAIN_NAME] [DATE] 0…" at bounding box center [825, 362] width 1552 height 512
drag, startPoint x: 70, startPoint y: 207, endPoint x: 68, endPoint y: 183, distance: 24.1
click at [68, 183] on td at bounding box center [70, 196] width 40 height 25
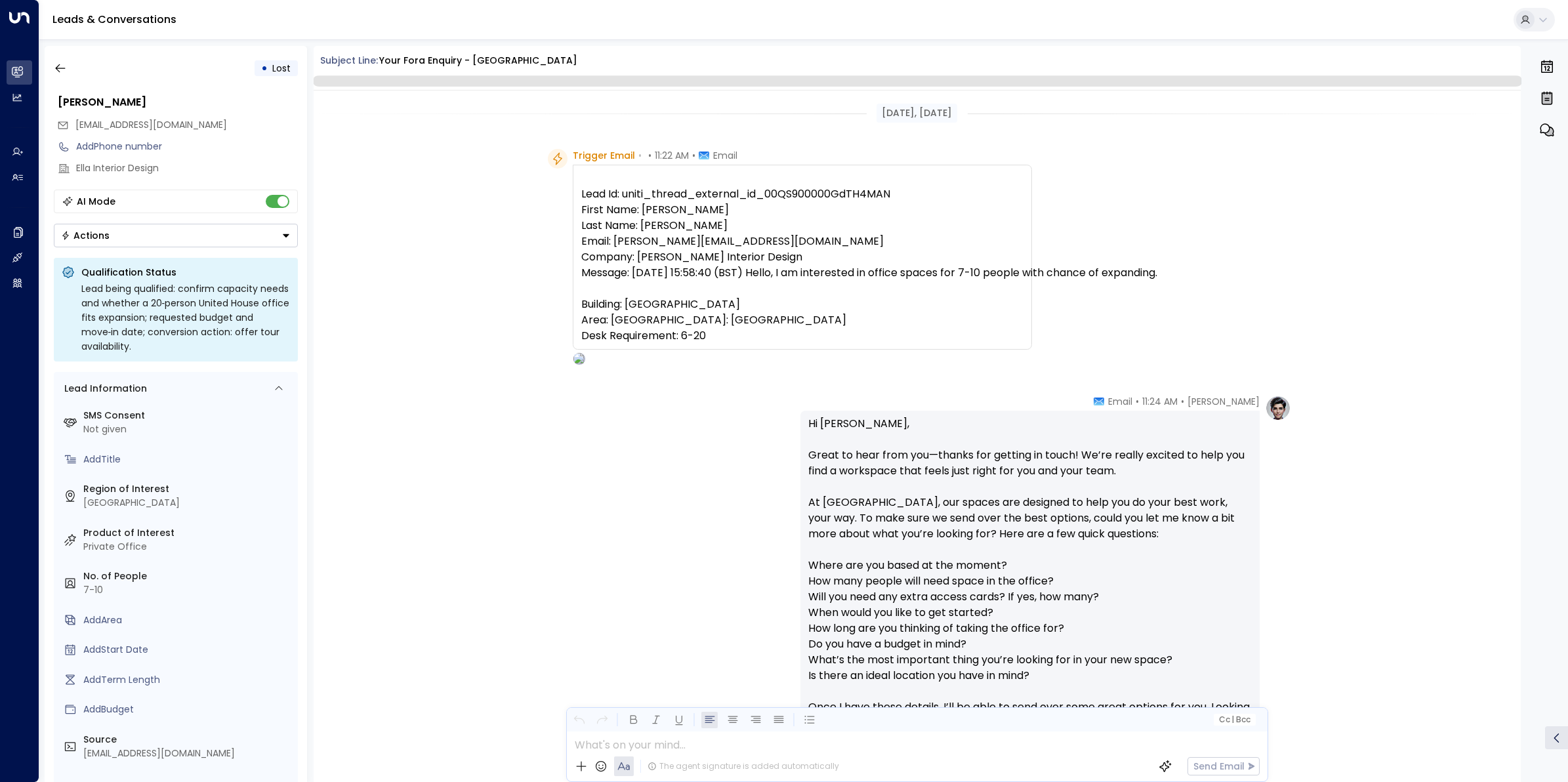
scroll to position [660, 0]
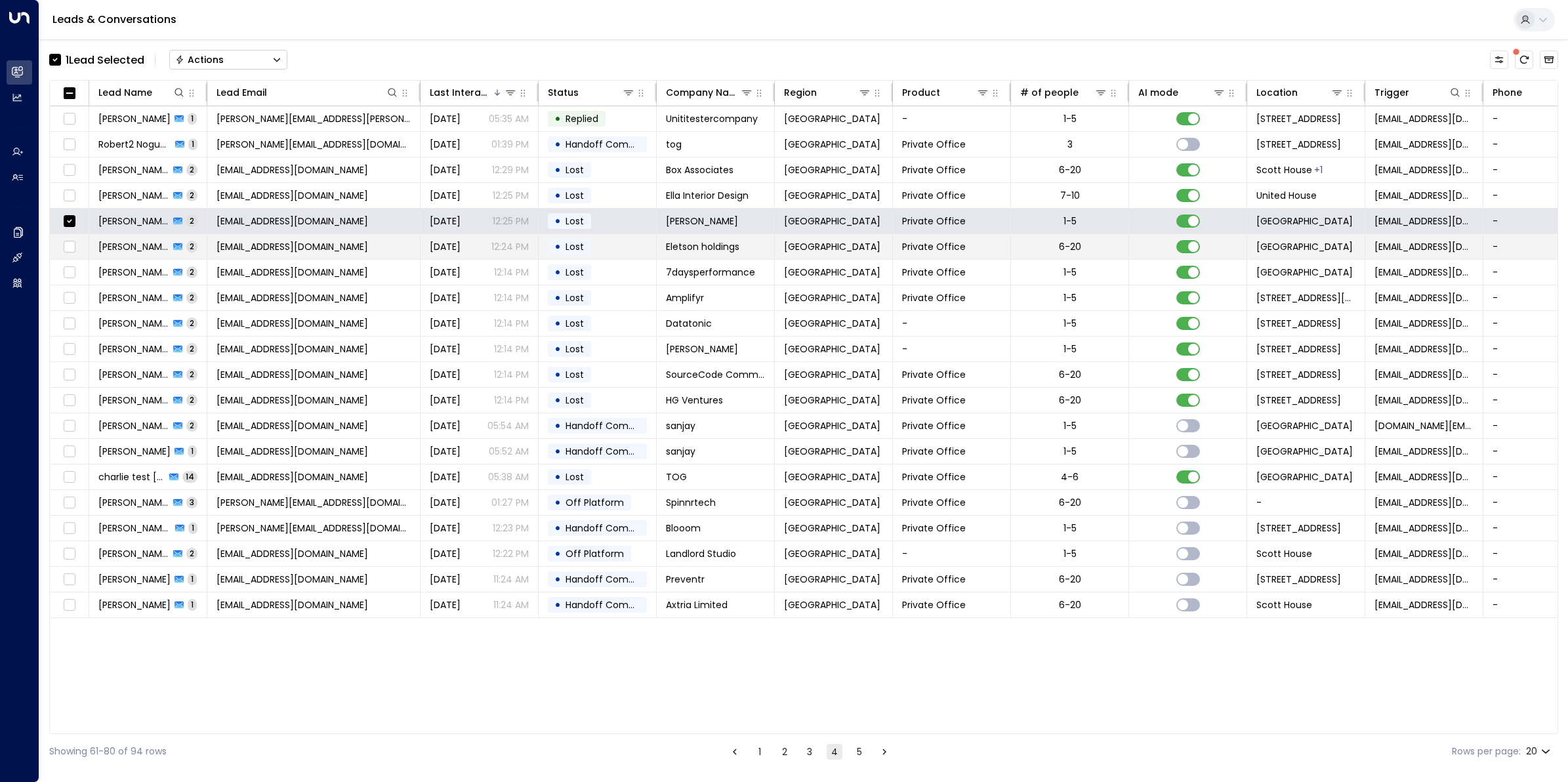
click at [59, 249] on td at bounding box center [70, 247] width 40 height 25
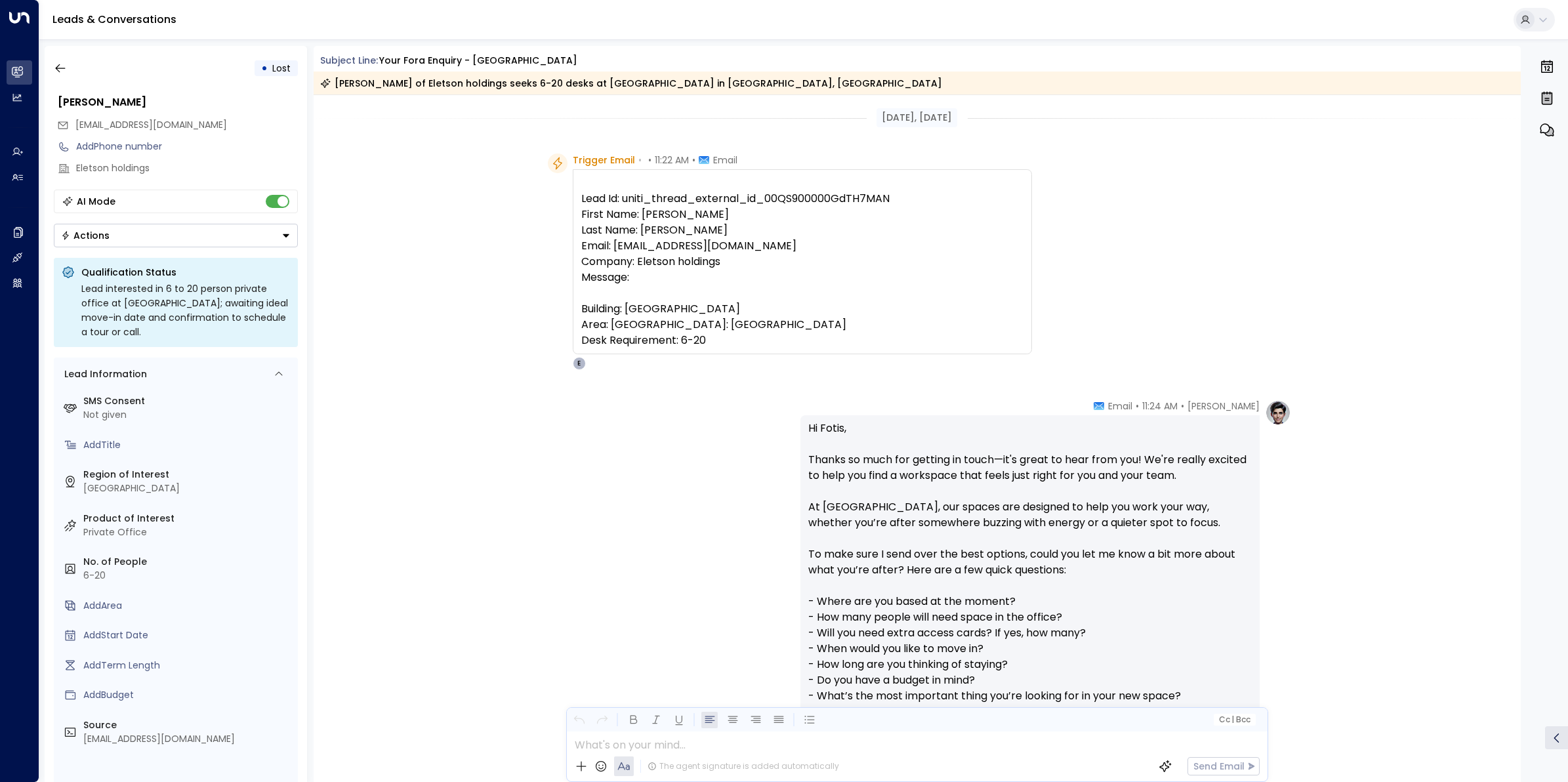
scroll to position [660, 0]
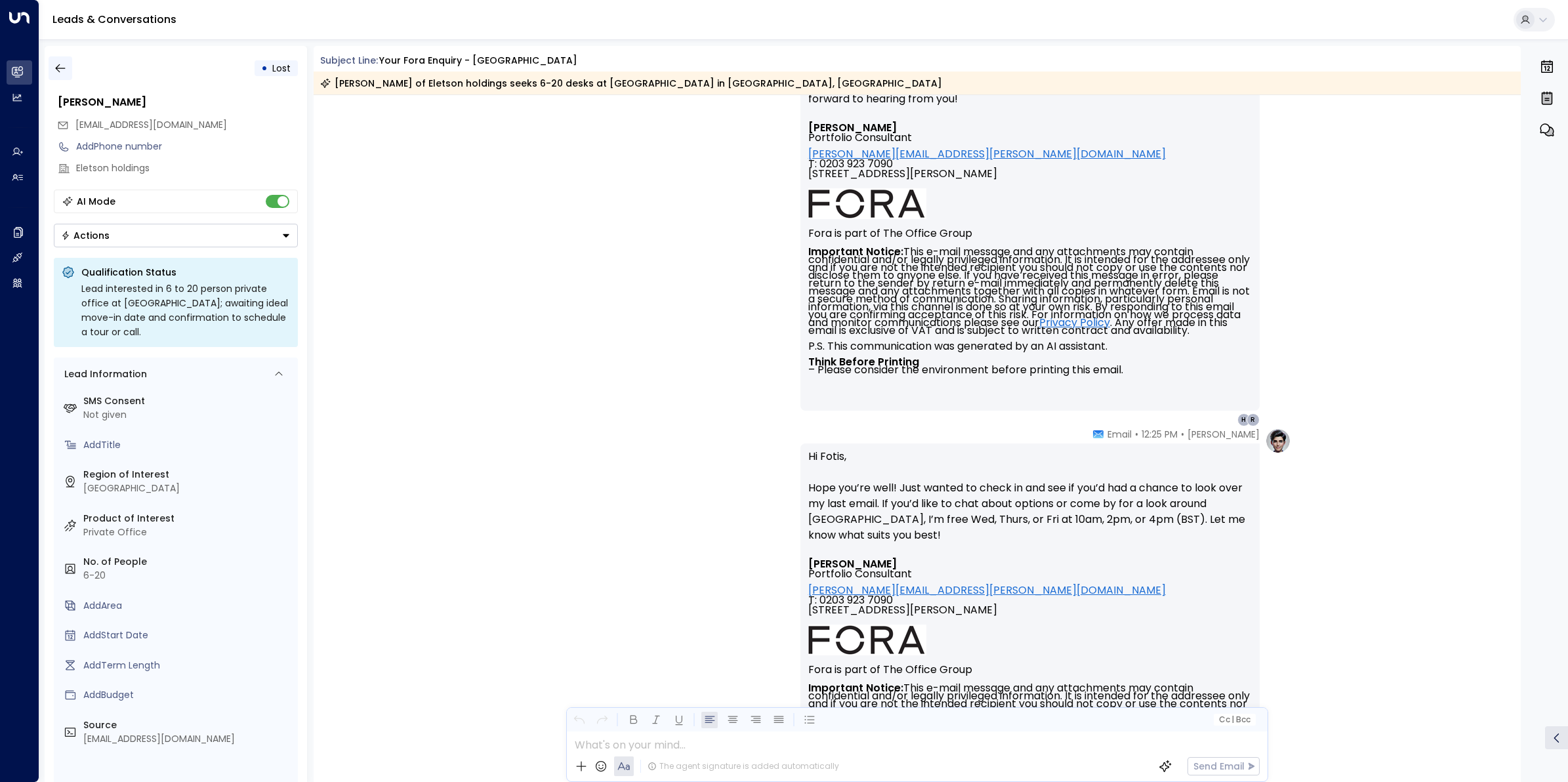
click at [63, 70] on icon "button" at bounding box center [60, 68] width 14 height 14
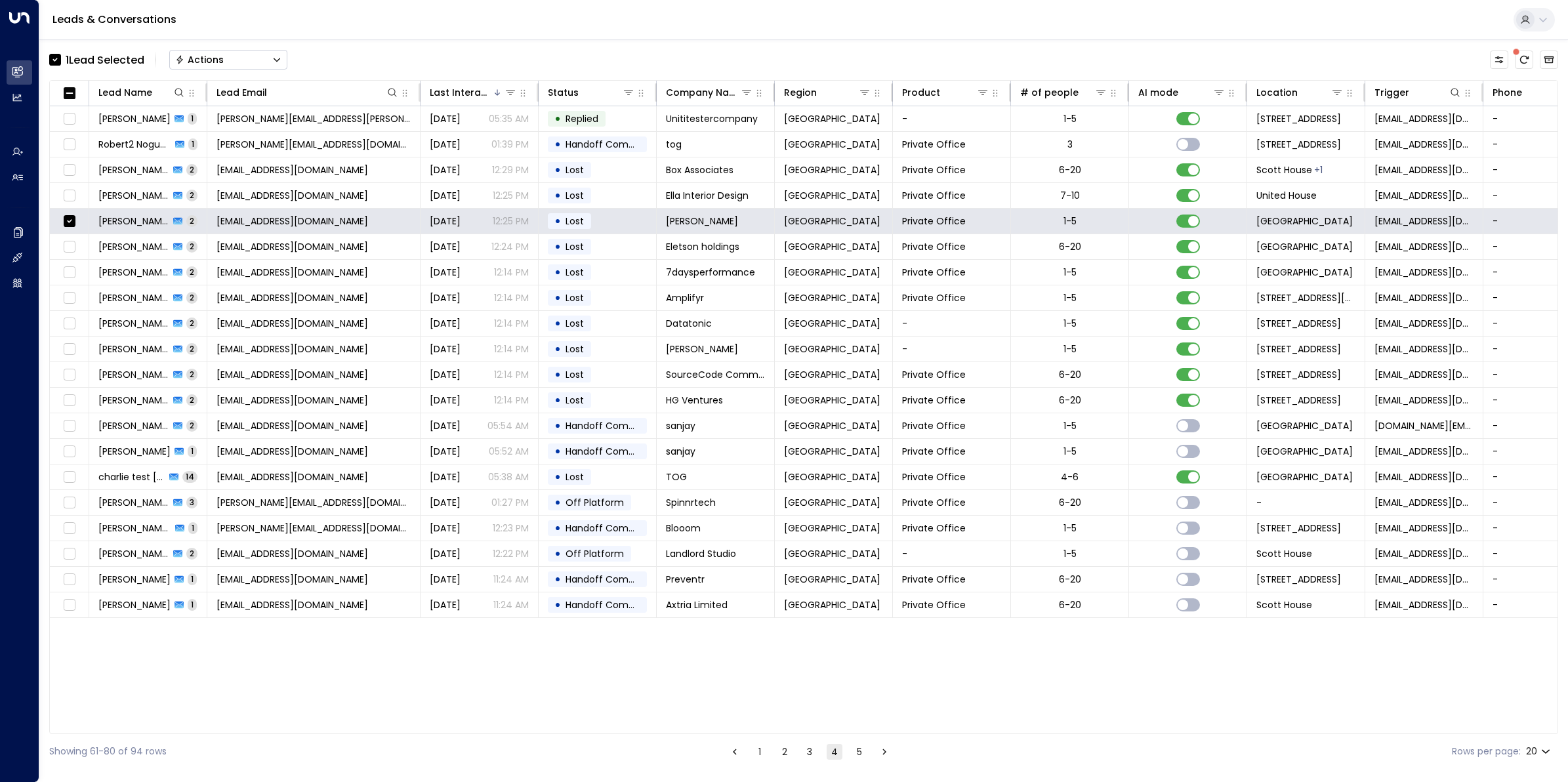
click at [860, 757] on button "5" at bounding box center [858, 751] width 15 height 15
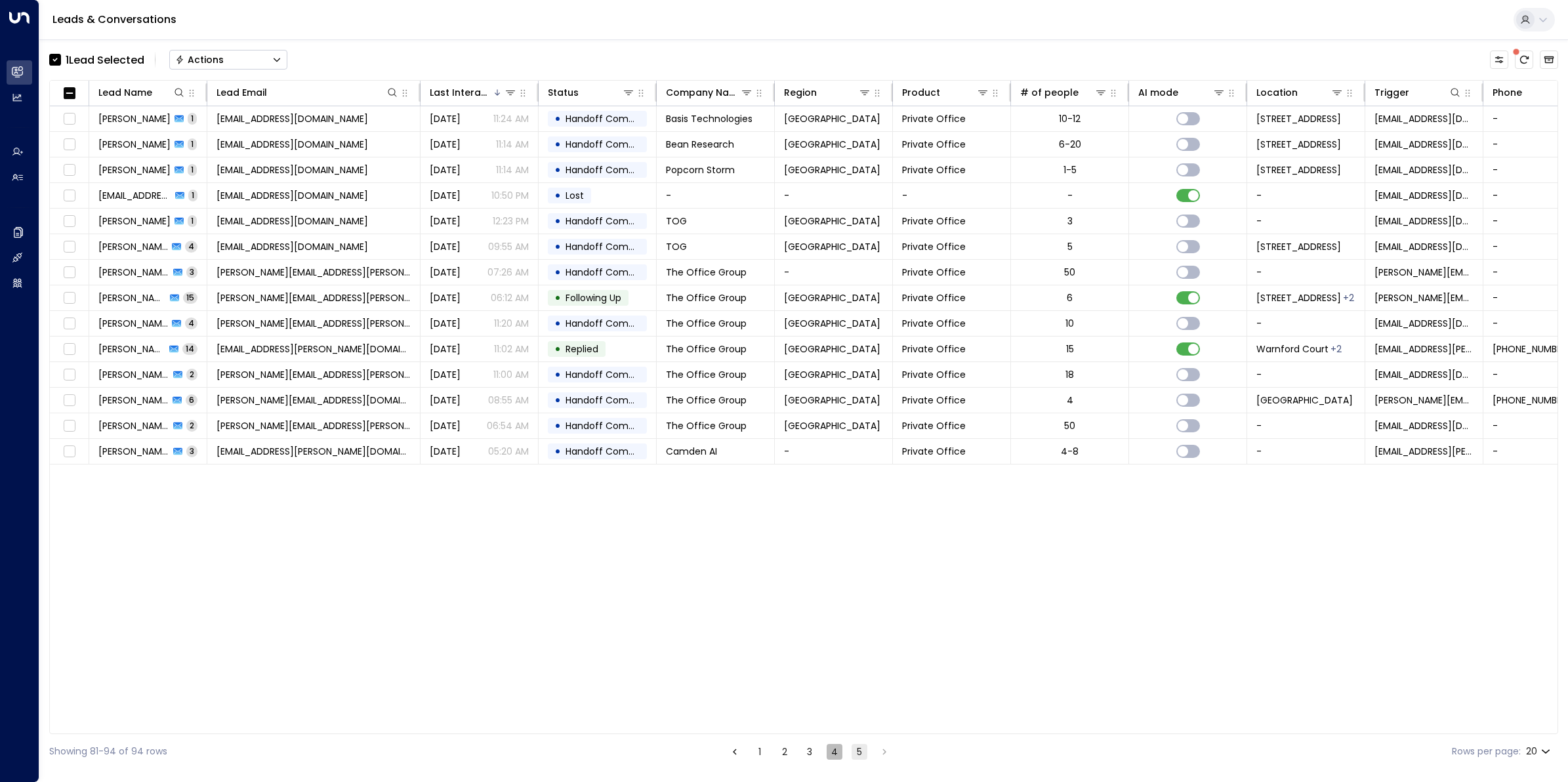
click at [834, 753] on button "4" at bounding box center [834, 751] width 15 height 15
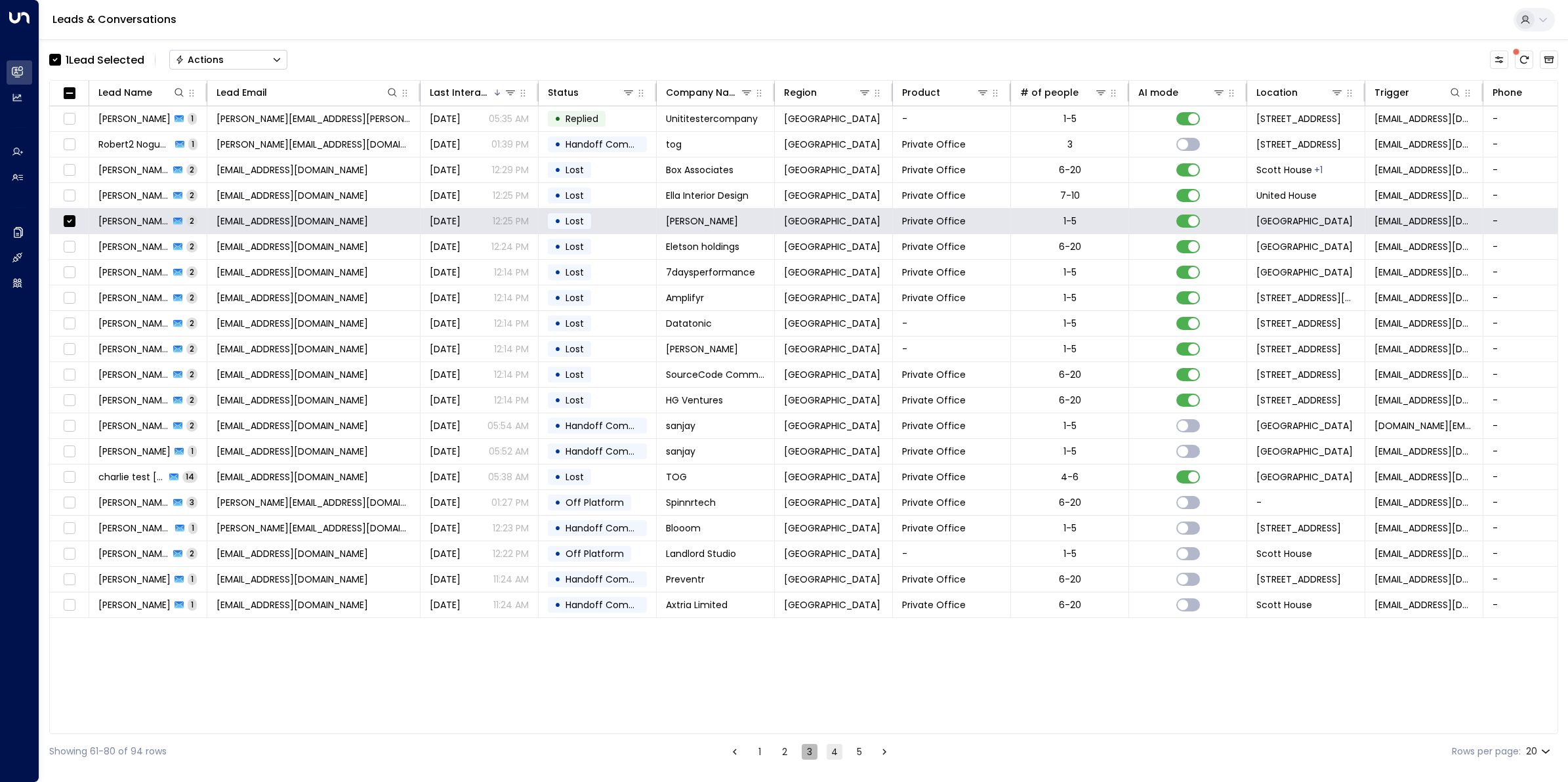
click at [810, 753] on button "3" at bounding box center [809, 751] width 15 height 15
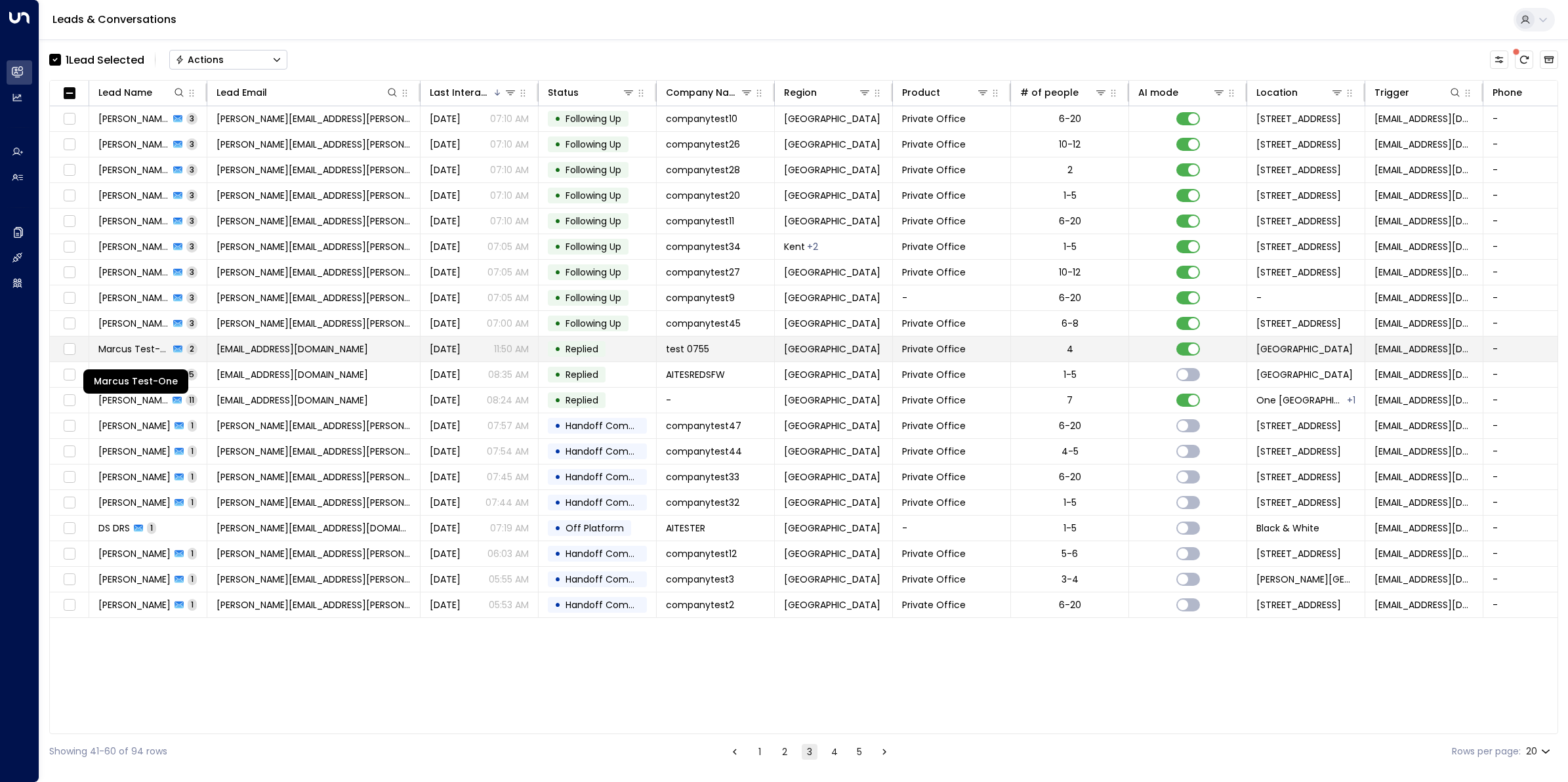
click at [128, 347] on span "Marcus Test-One" at bounding box center [134, 349] width 70 height 14
click at [251, 349] on span "[EMAIL_ADDRESS][DOMAIN_NAME]" at bounding box center [292, 349] width 152 height 14
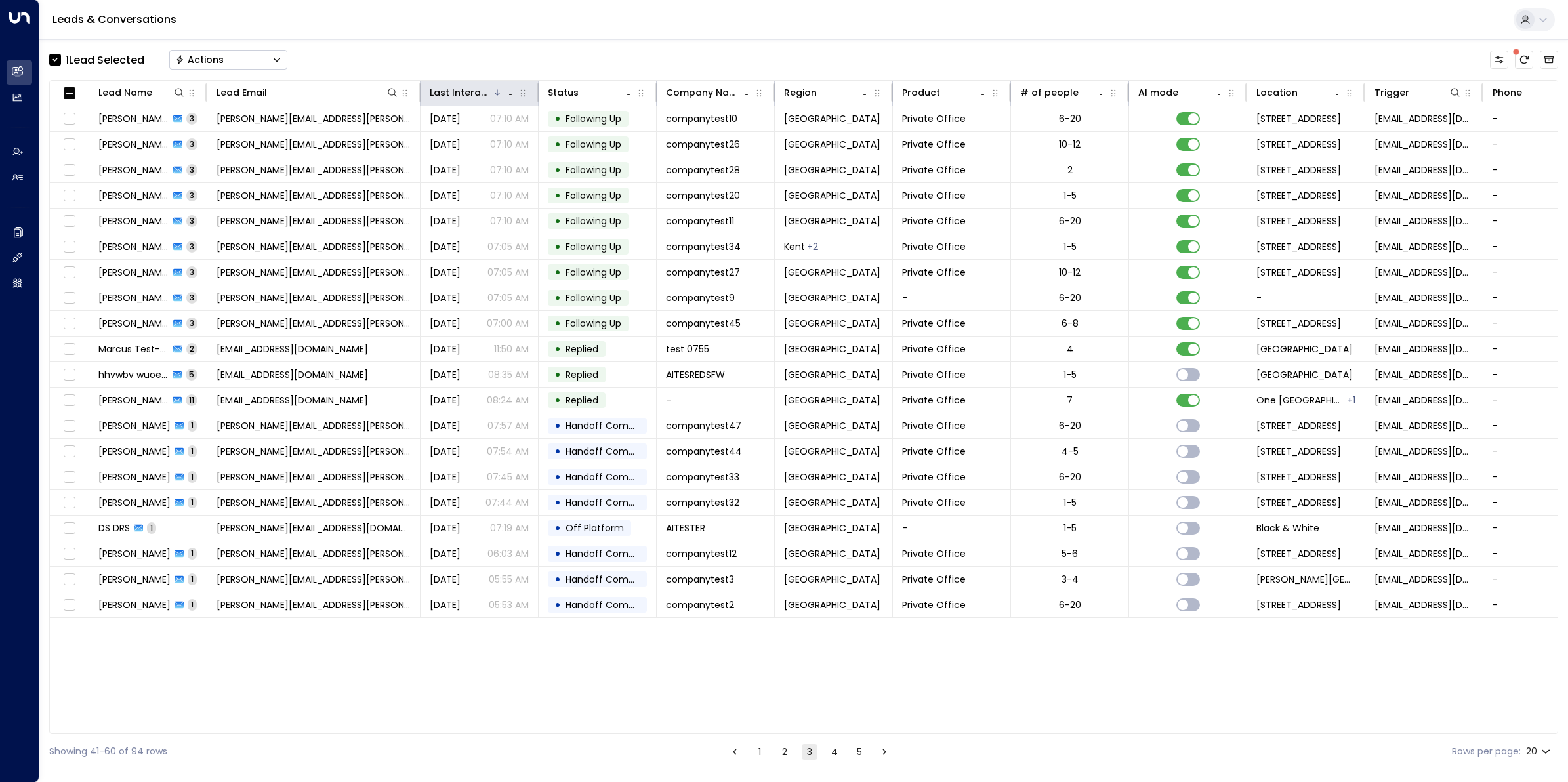
click at [441, 83] on th "Last Interacted" at bounding box center [479, 93] width 118 height 25
click at [445, 105] on th "Last Interacted" at bounding box center [479, 93] width 118 height 25
click at [448, 98] on div "Last Interacted" at bounding box center [460, 92] width 62 height 15
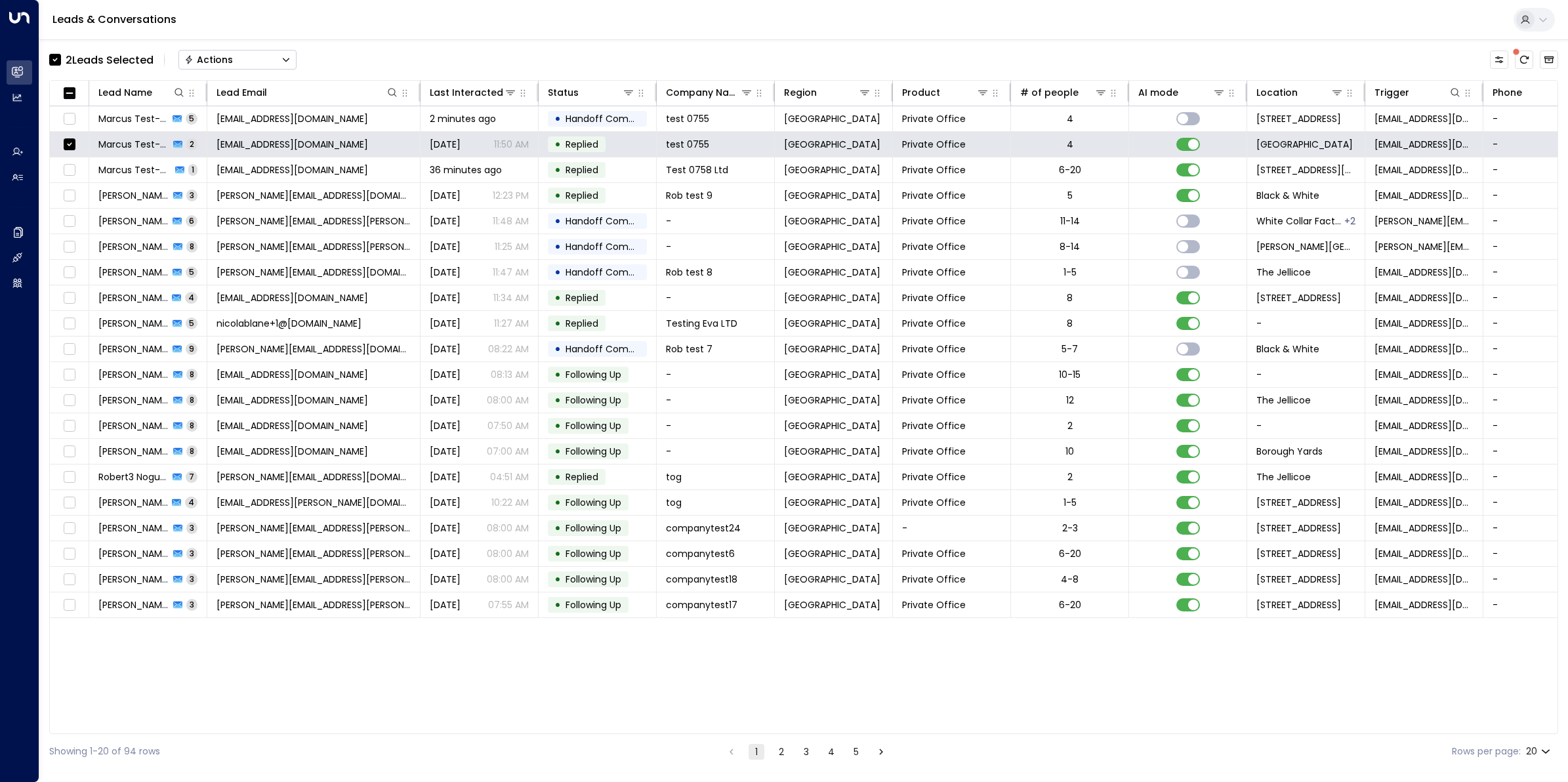
click at [238, 54] on button "Actions" at bounding box center [237, 60] width 118 height 20
click at [211, 150] on span "Archive Lead" at bounding box center [217, 146] width 61 height 14
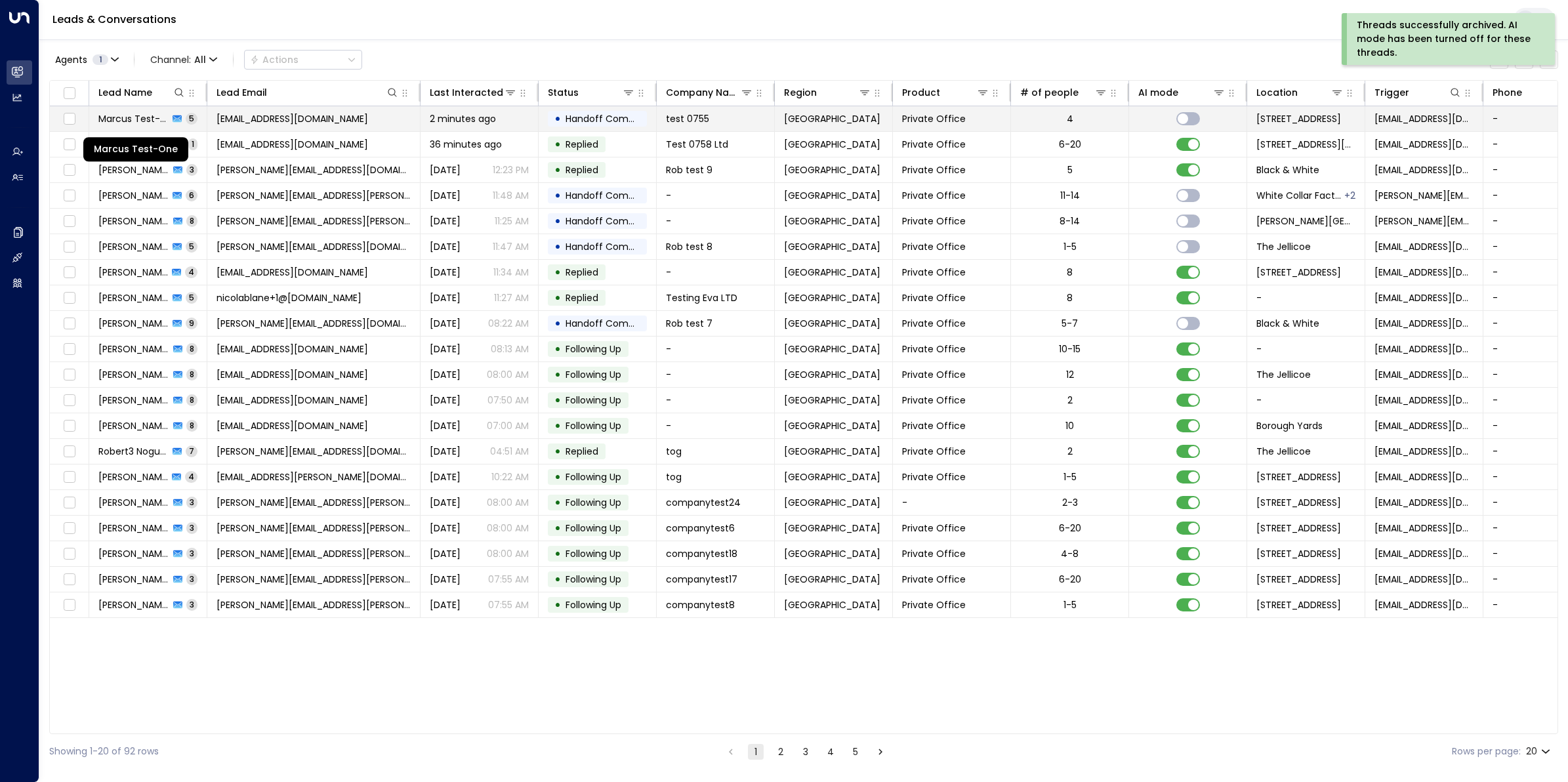
click at [114, 119] on span "Marcus Test-One" at bounding box center [134, 118] width 70 height 14
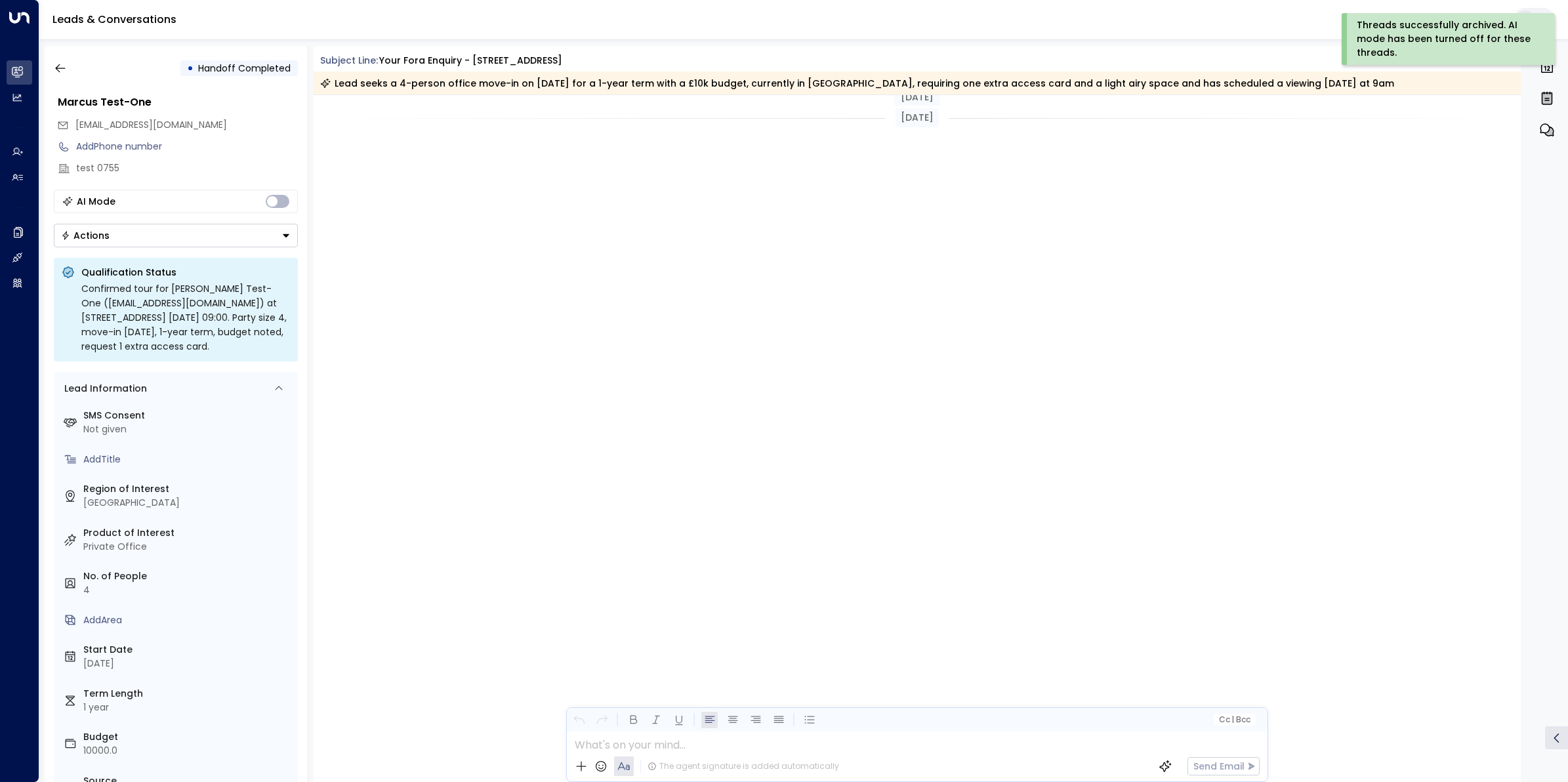
scroll to position [1946, 0]
